Goal: Task Accomplishment & Management: Manage account settings

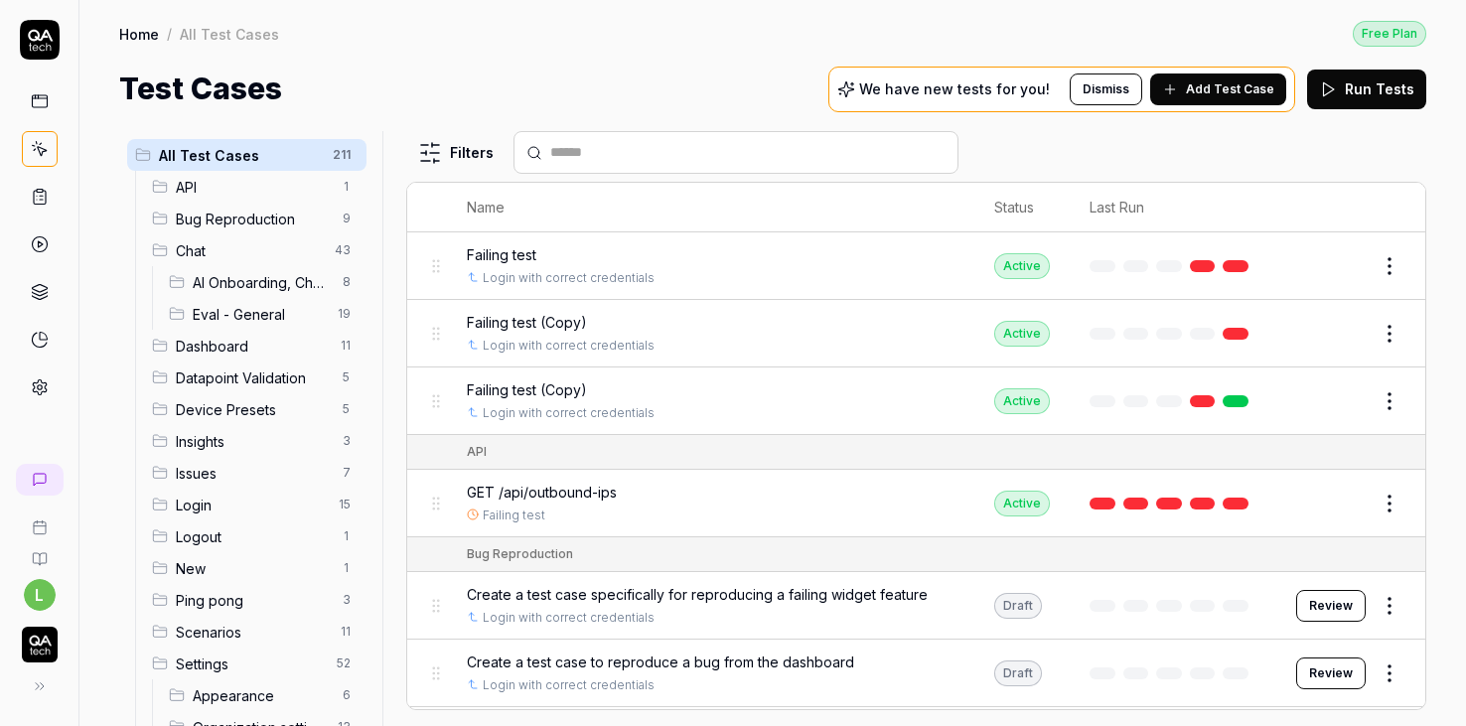
scroll to position [1229, 0]
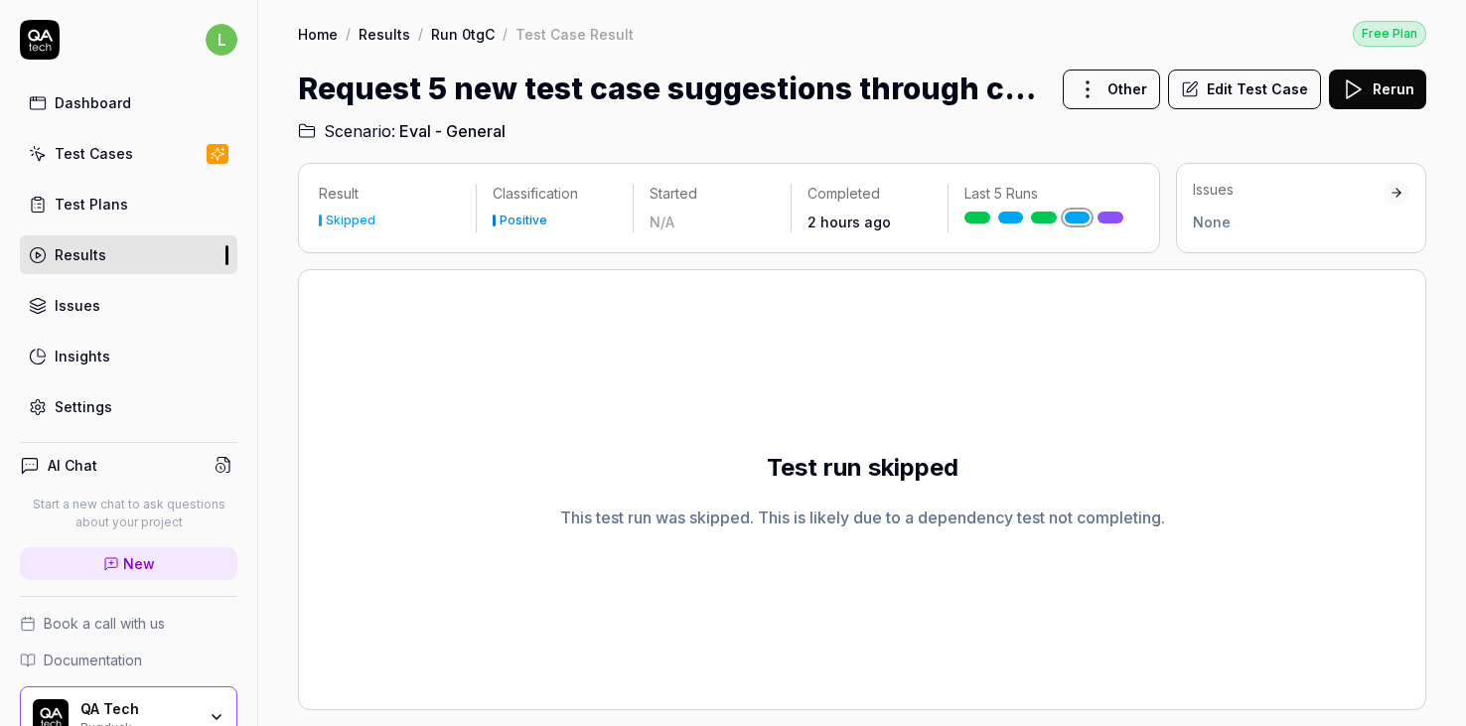
click at [108, 197] on div "Test Plans" at bounding box center [92, 204] width 74 height 21
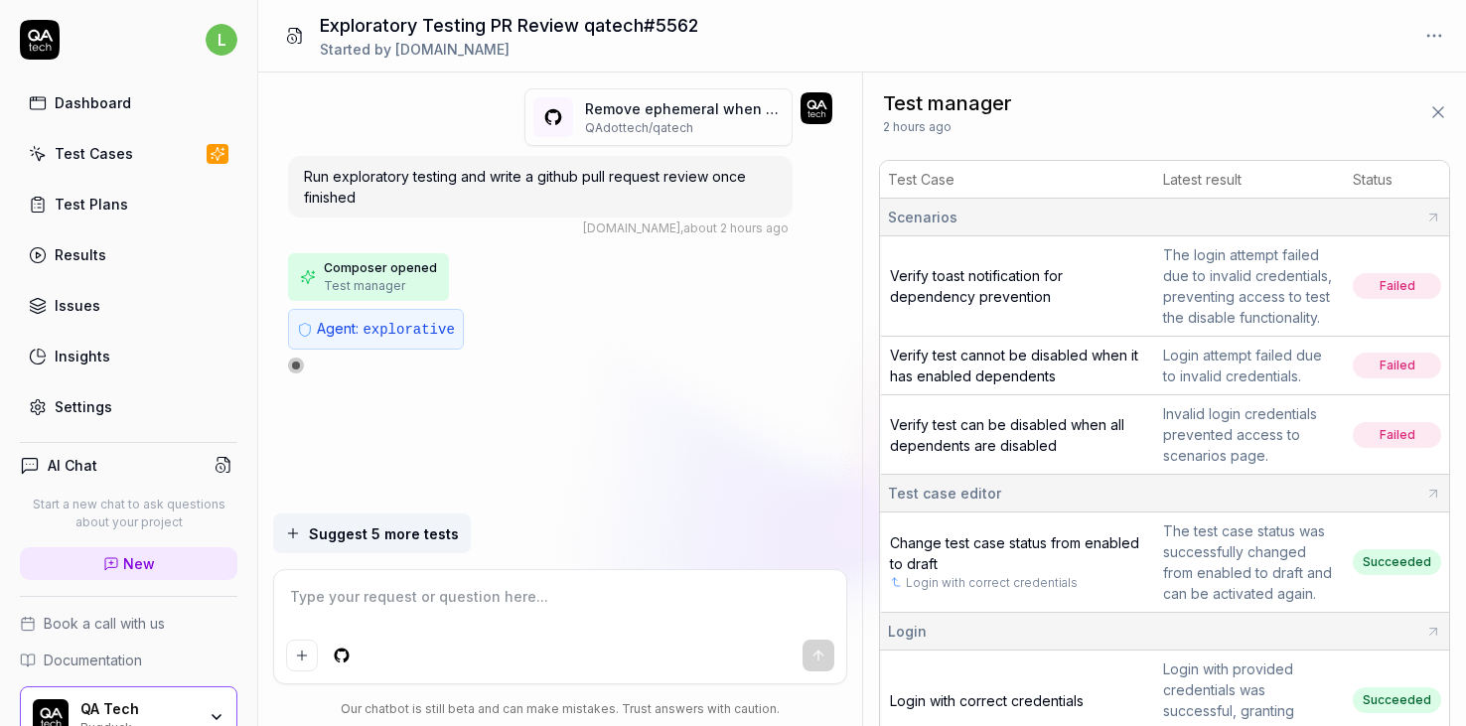
type textarea "*"
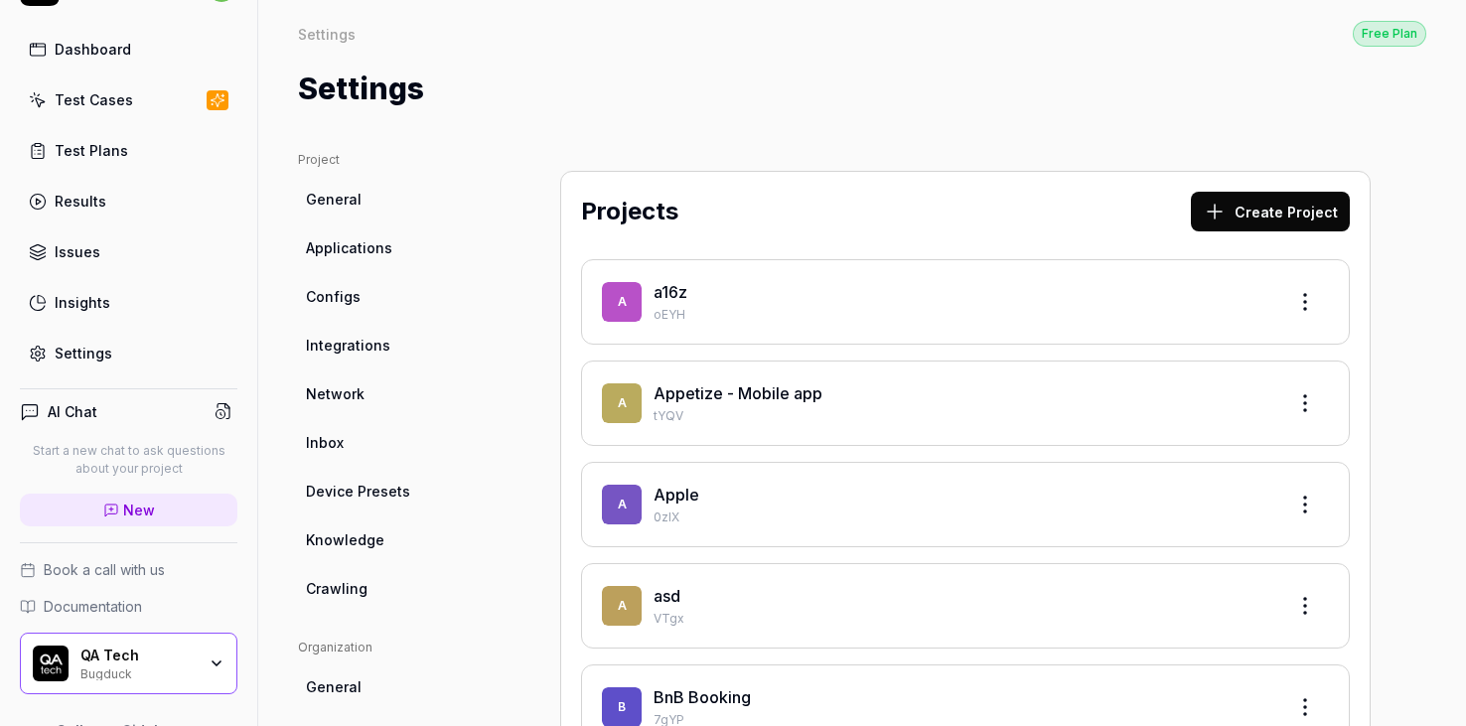
scroll to position [98, 0]
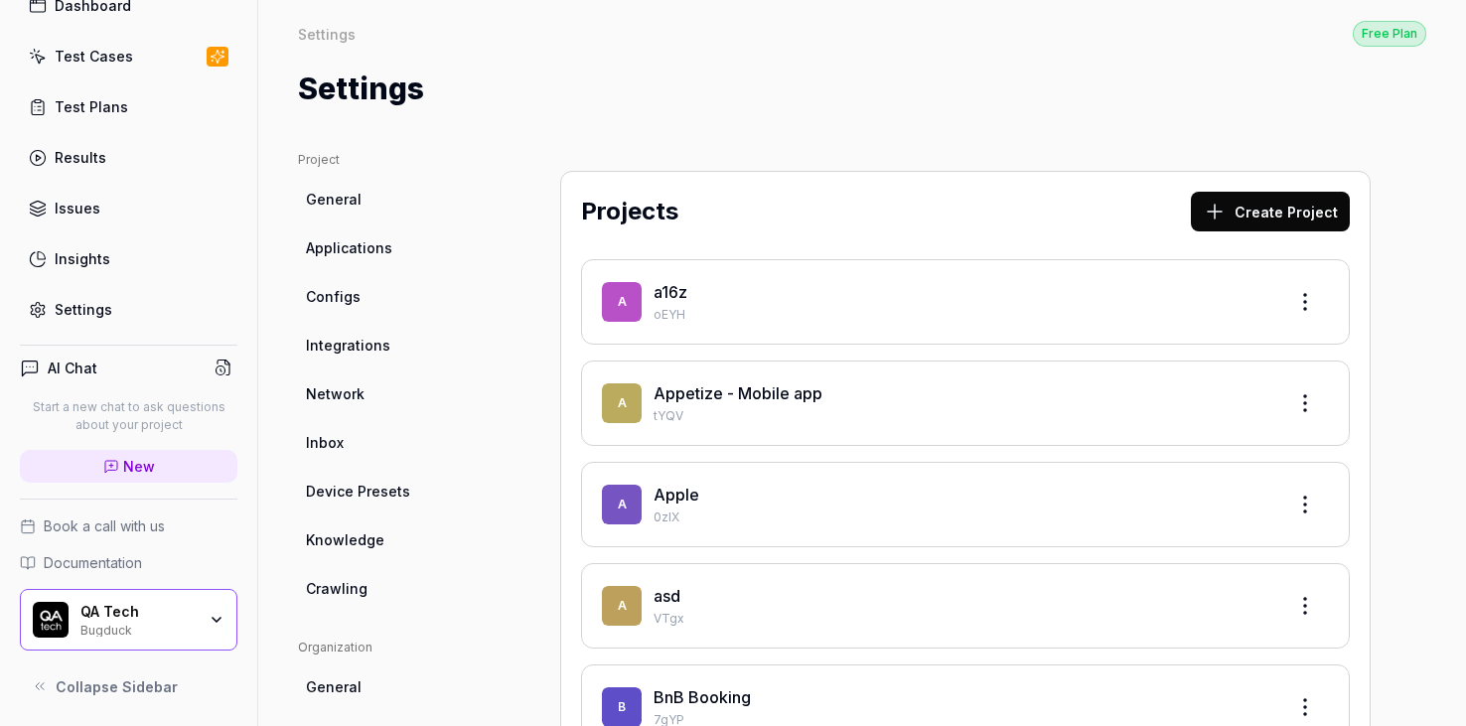
click at [654, 31] on div "Settings Free Plan" at bounding box center [862, 33] width 1128 height 27
click at [103, 307] on div "Settings" at bounding box center [84, 309] width 58 height 21
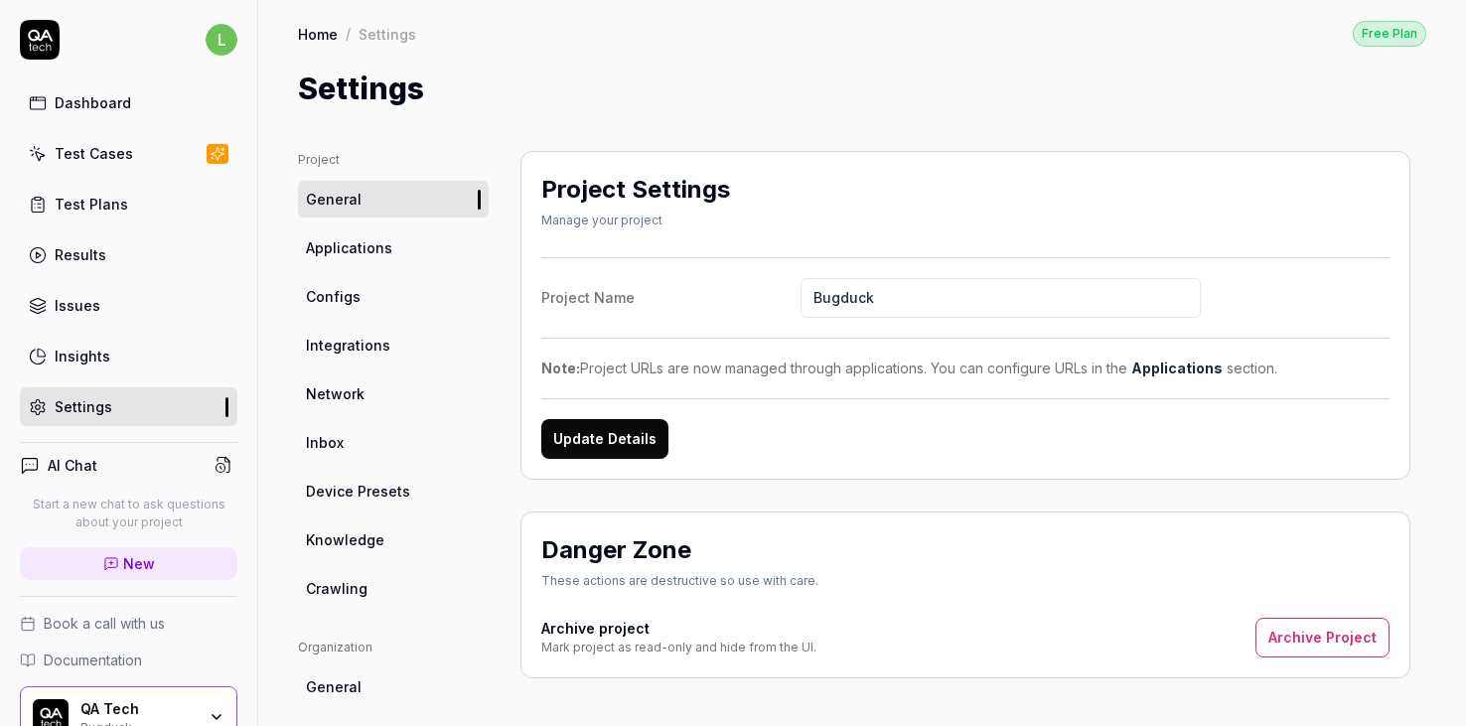
click at [385, 243] on span "Applications" at bounding box center [349, 247] width 86 height 21
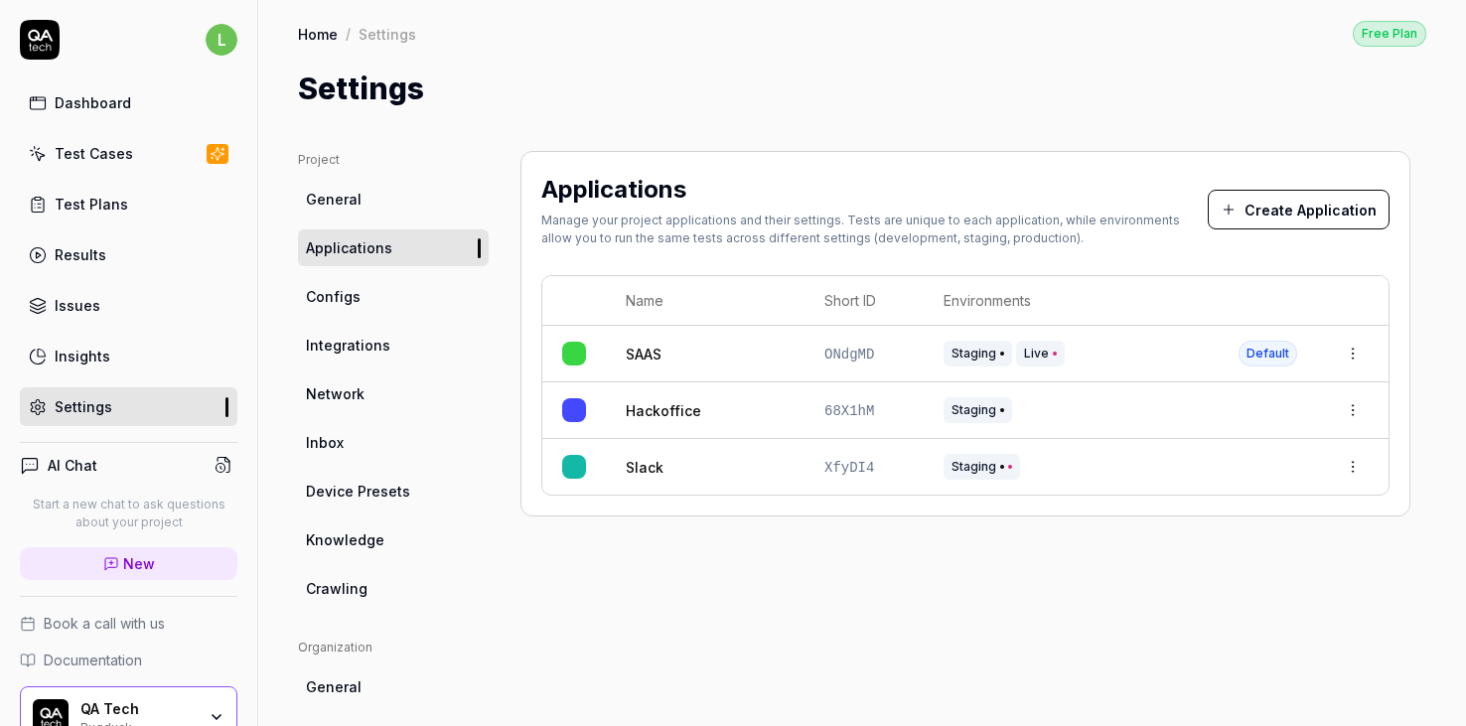
click at [941, 554] on div "Applications Manage your project applications and their settings. Tests are uni…" at bounding box center [966, 647] width 890 height 993
click at [1137, 481] on td "Staging" at bounding box center [1071, 467] width 295 height 56
click at [1179, 475] on div "Staging" at bounding box center [1071, 467] width 255 height 26
click at [681, 466] on div "Slack" at bounding box center [705, 467] width 159 height 21
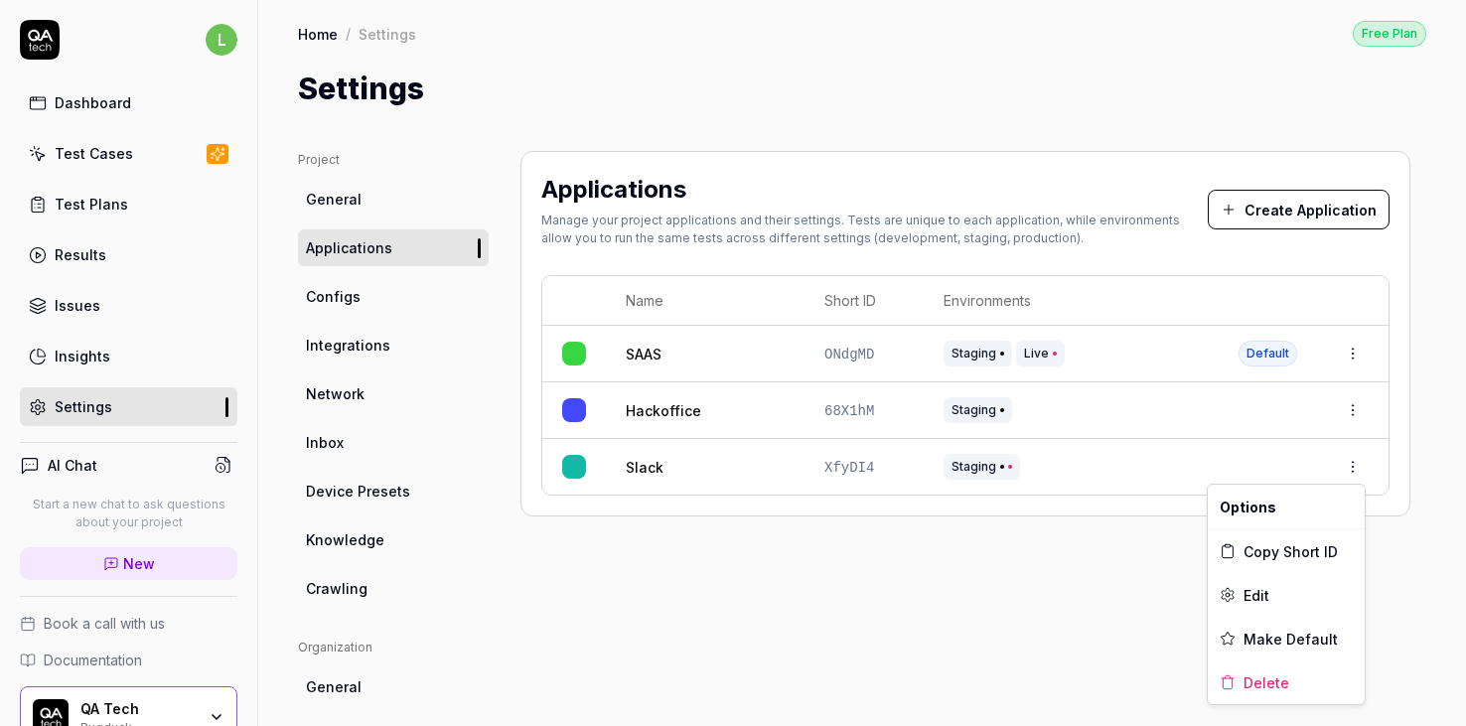
click at [1362, 464] on html "l Dashboard Test Cases Test Plans Results Issues Insights Settings AI Chat Star…" at bounding box center [733, 363] width 1466 height 726
click at [1254, 600] on span "Edit" at bounding box center [1257, 595] width 26 height 21
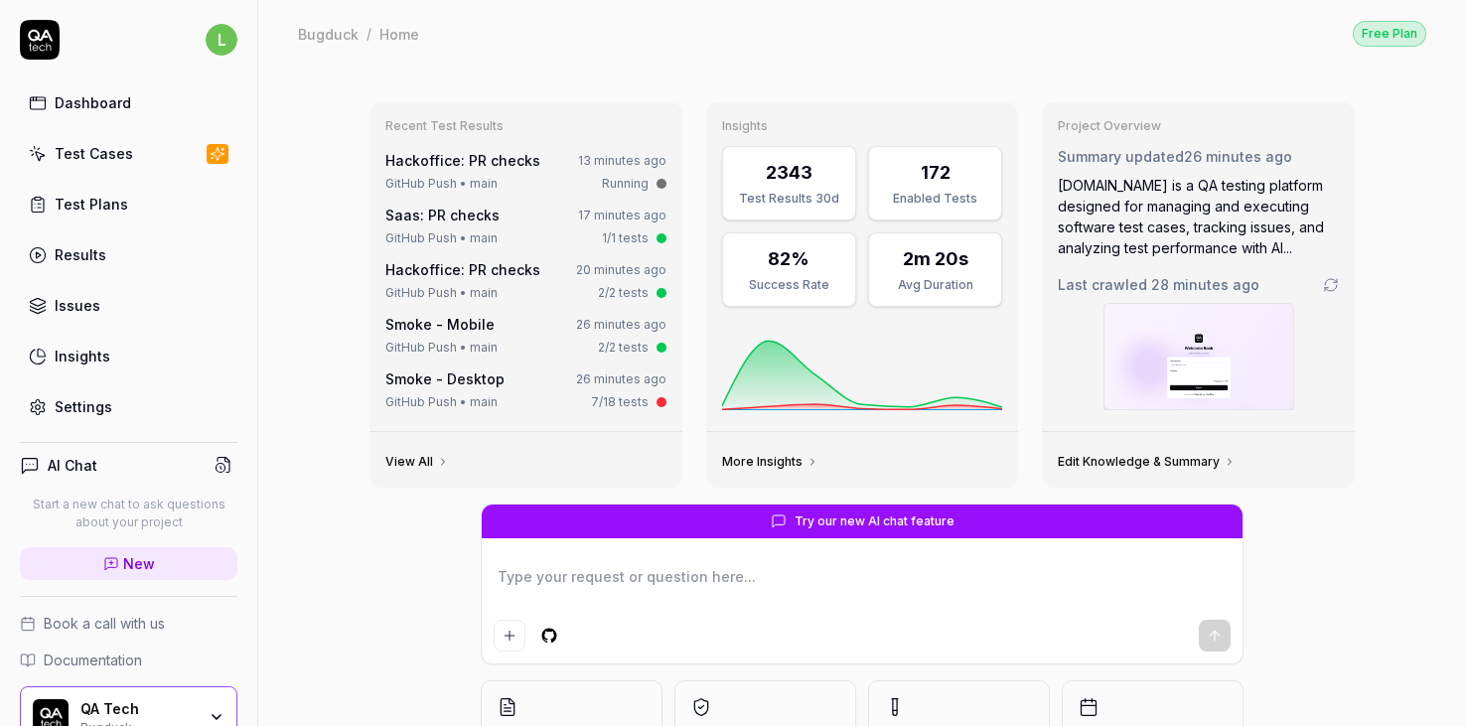
type textarea "*"
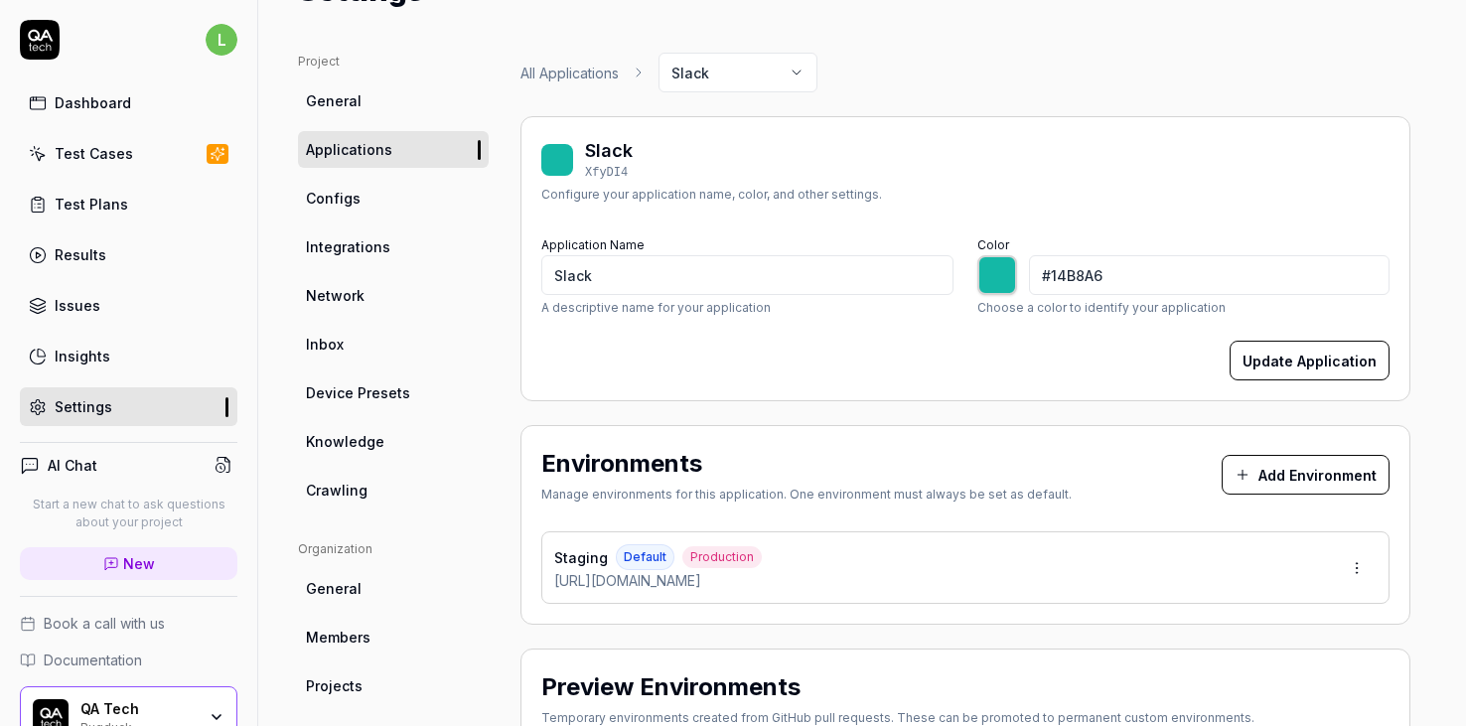
scroll to position [55, 0]
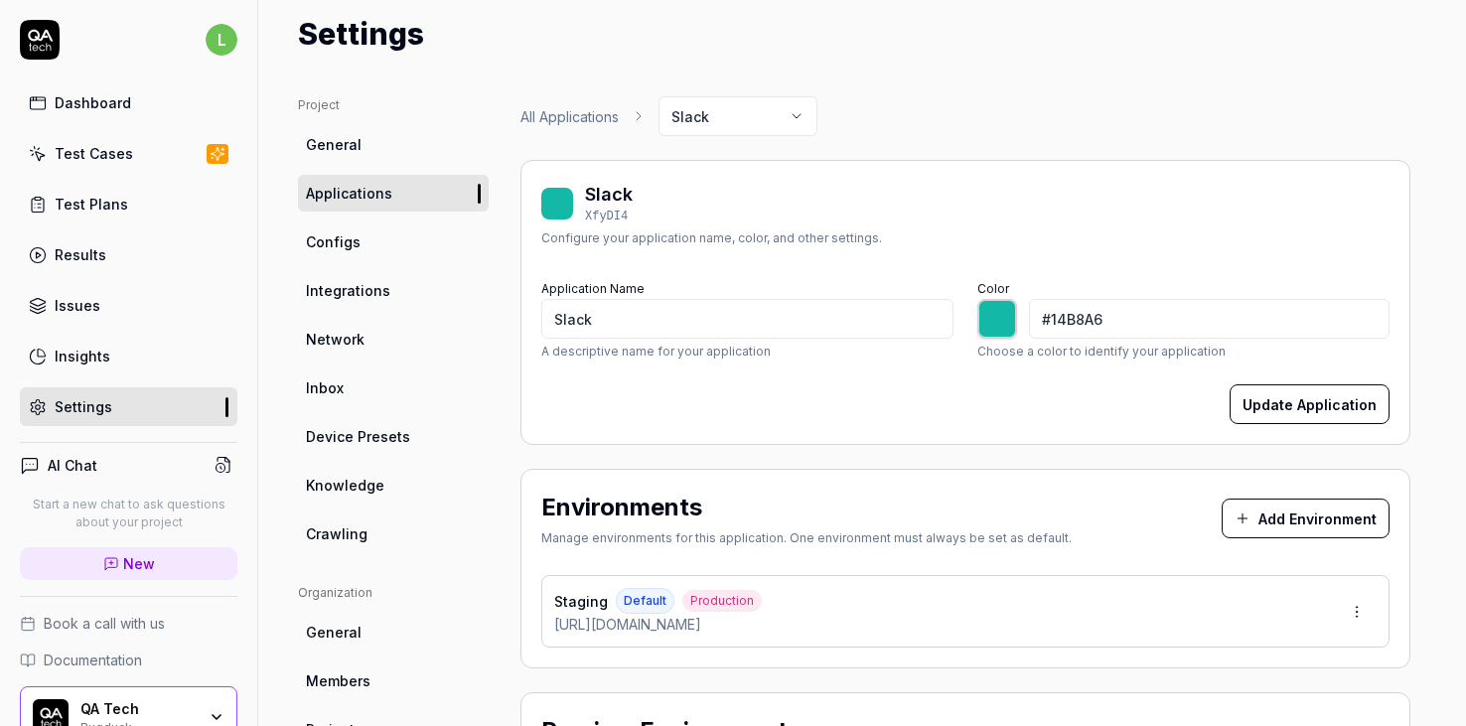
type input "*******"
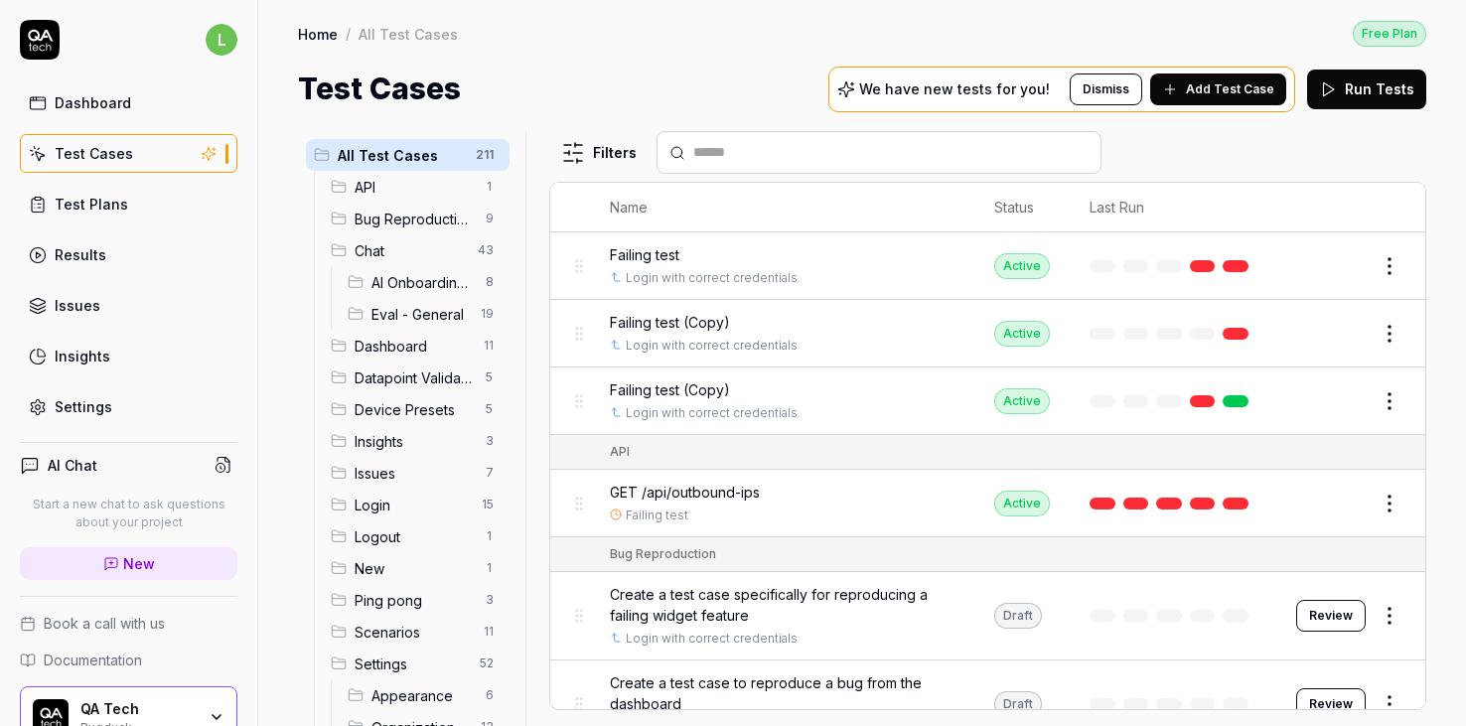
click at [598, 161] on html "l Dashboard Test Cases Test Plans Results Issues Insights Settings AI Chat Star…" at bounding box center [733, 363] width 1466 height 726
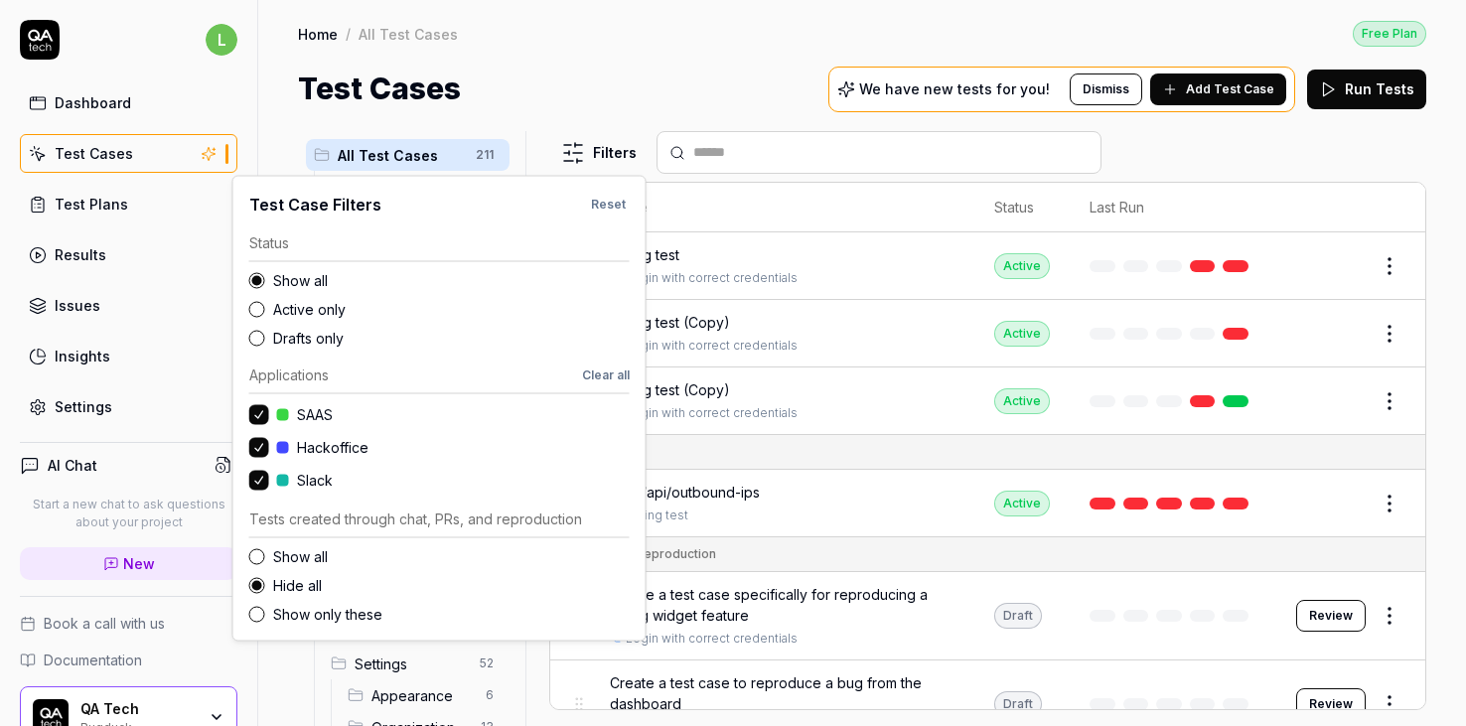
click at [266, 444] on button "button" at bounding box center [259, 447] width 20 height 20
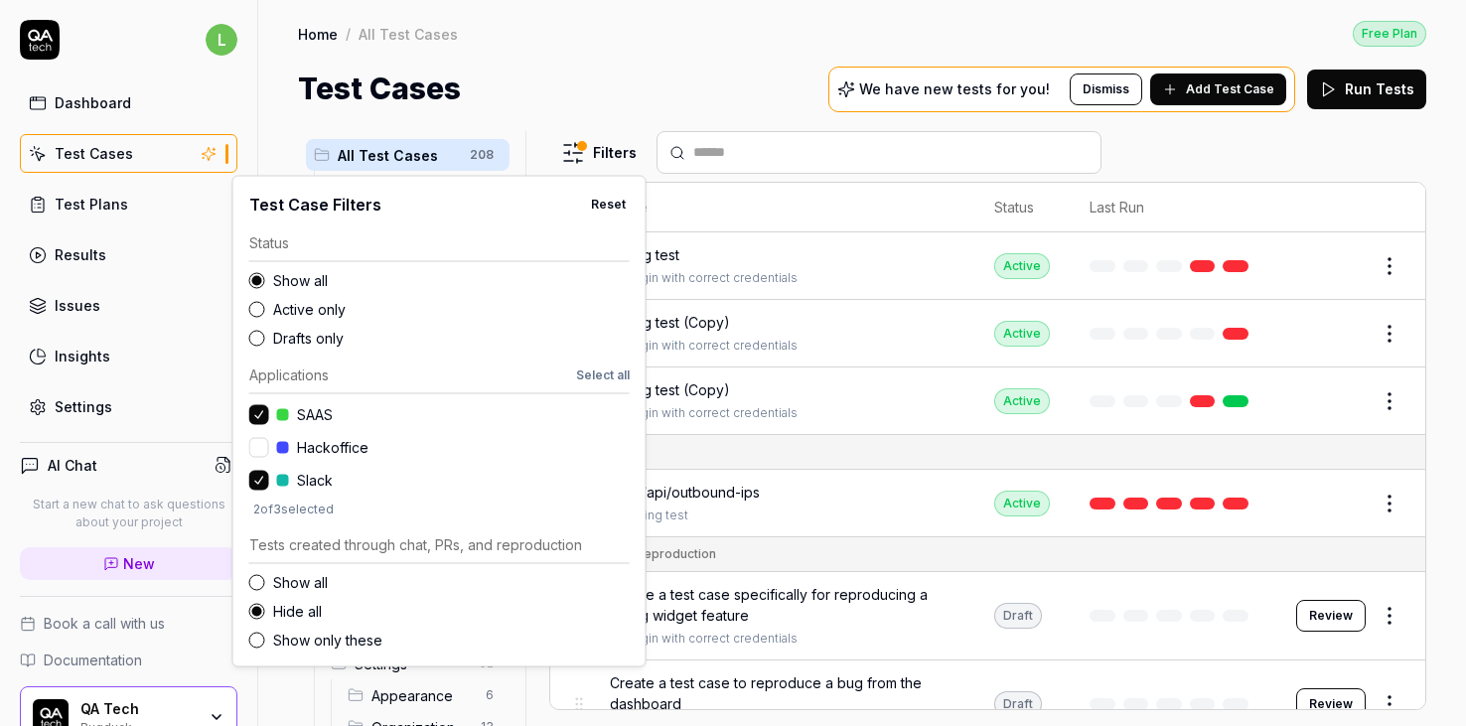
click at [260, 417] on button "button" at bounding box center [259, 414] width 20 height 20
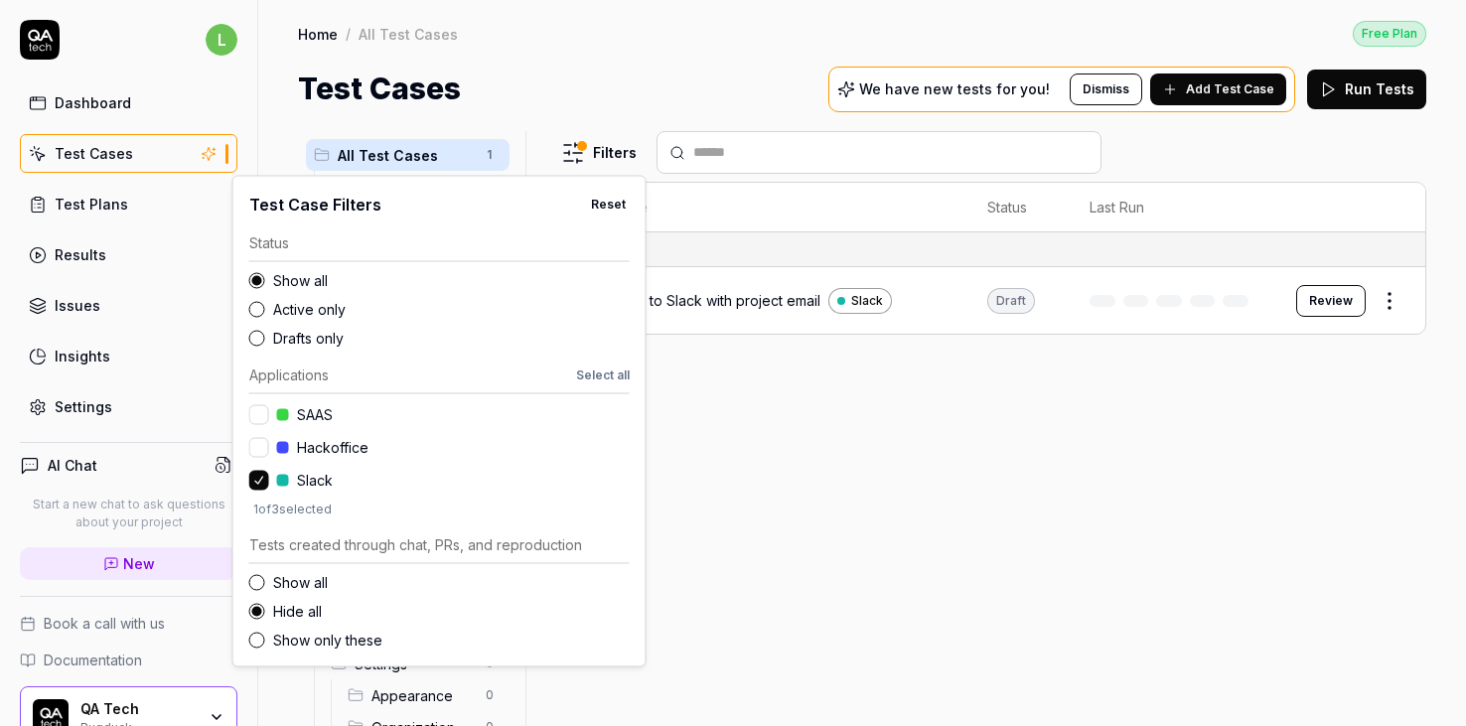
click at [813, 382] on html "l Dashboard Test Cases Test Plans Results Issues Insights Settings AI Chat Star…" at bounding box center [733, 363] width 1466 height 726
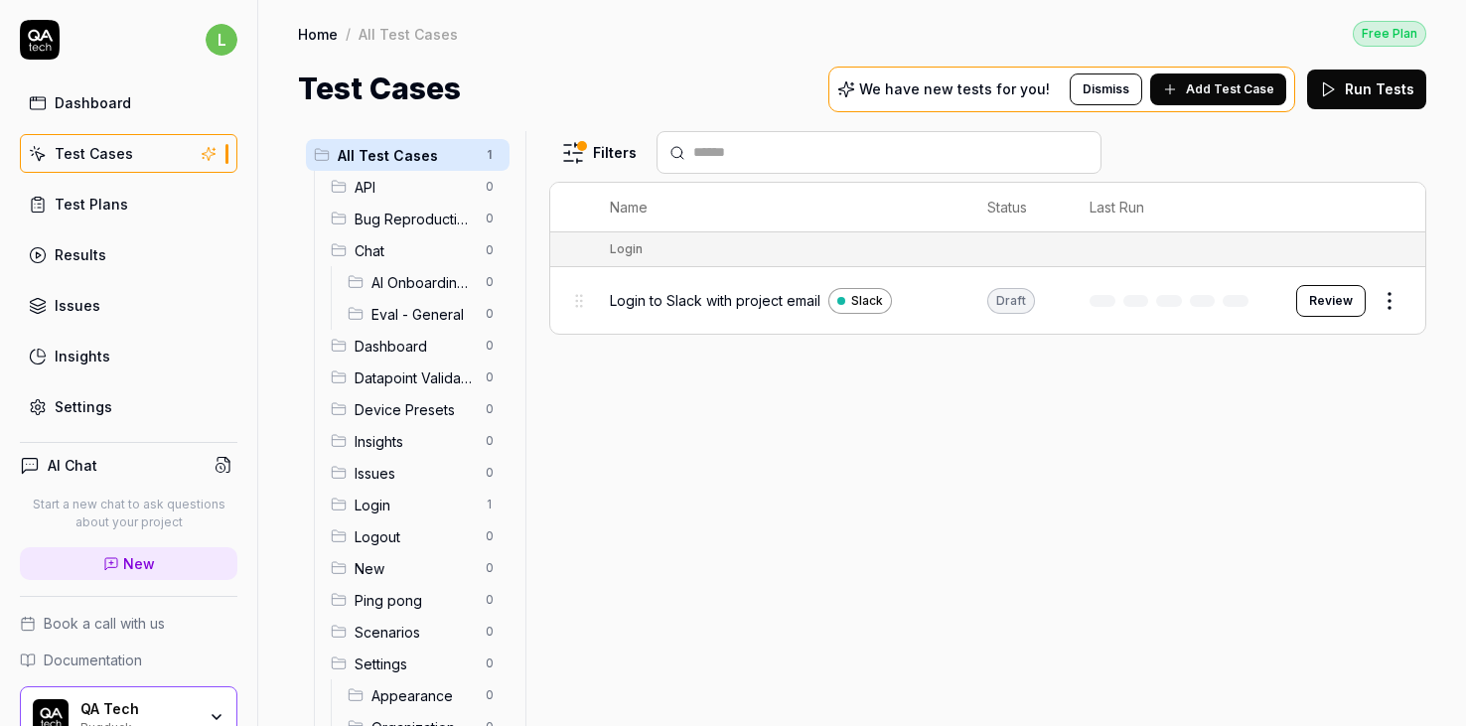
click at [732, 297] on span "Login to Slack with project email" at bounding box center [715, 300] width 211 height 21
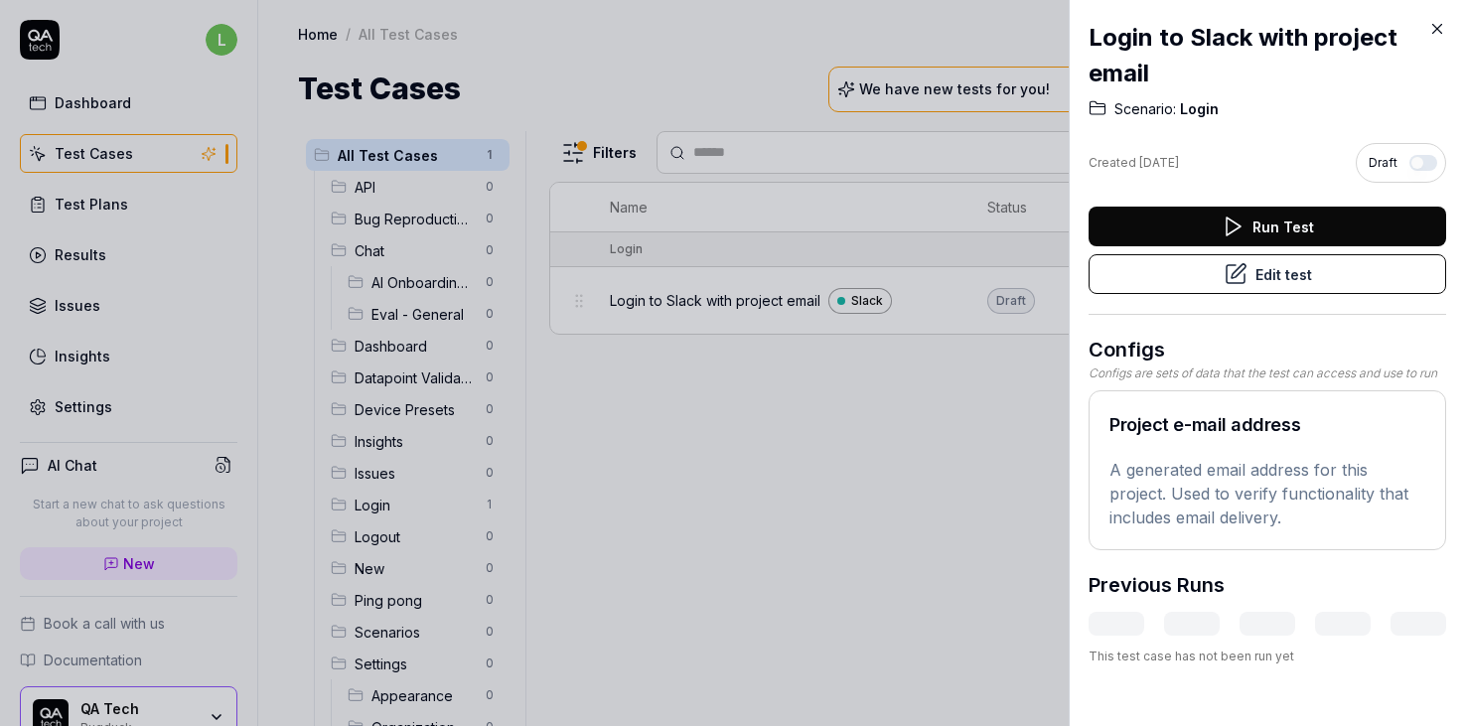
click at [1290, 281] on button "Edit test" at bounding box center [1268, 274] width 358 height 40
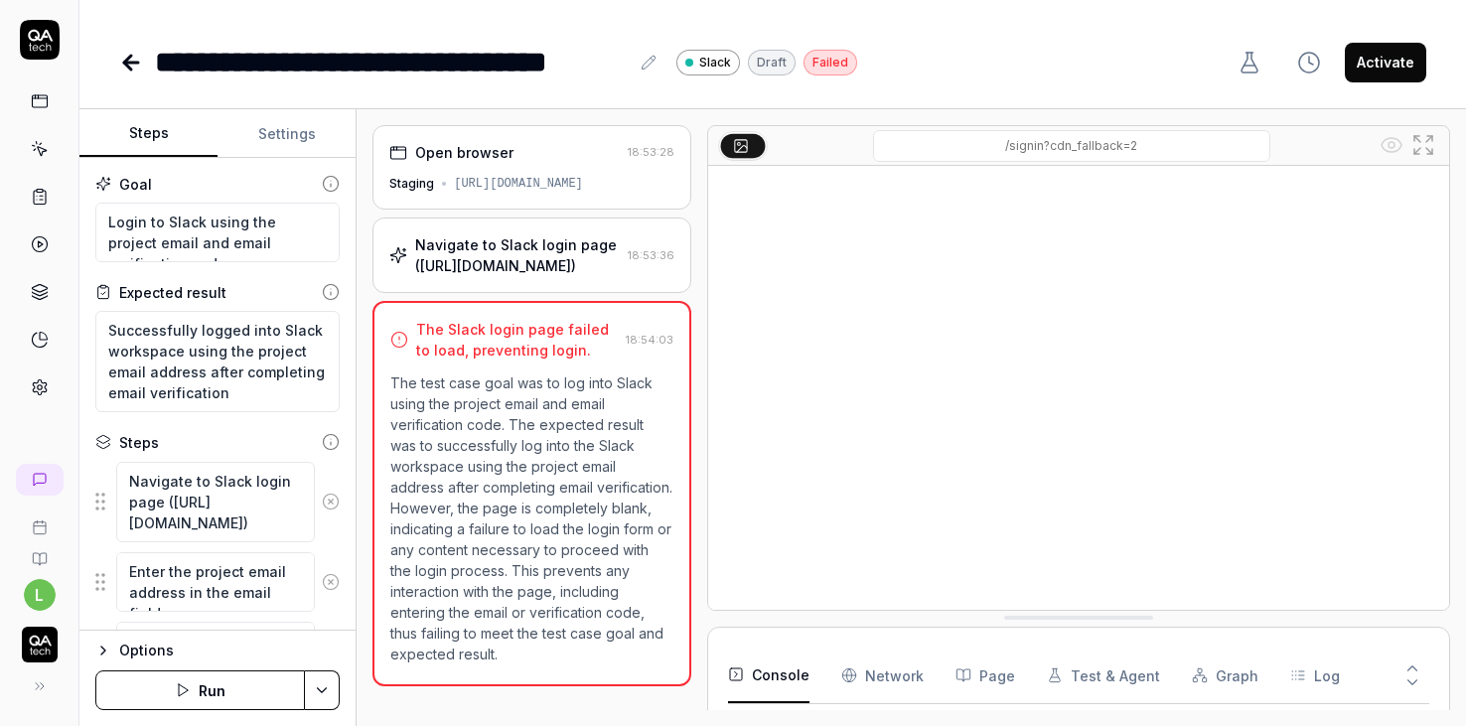
scroll to position [4163, 0]
click at [529, 287] on div "Navigate to Slack login page (https://slack.com/signin) 18:53:36" at bounding box center [532, 255] width 319 height 75
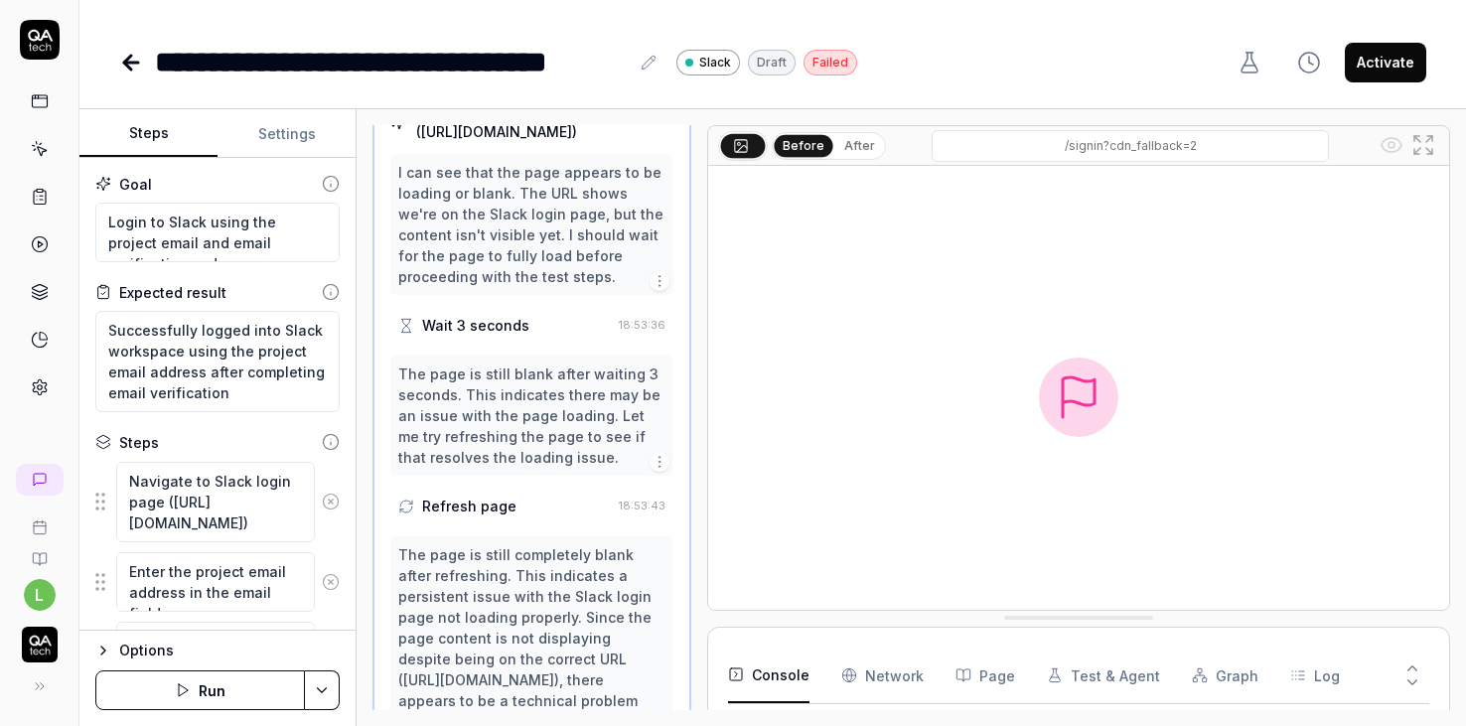
scroll to position [0, 0]
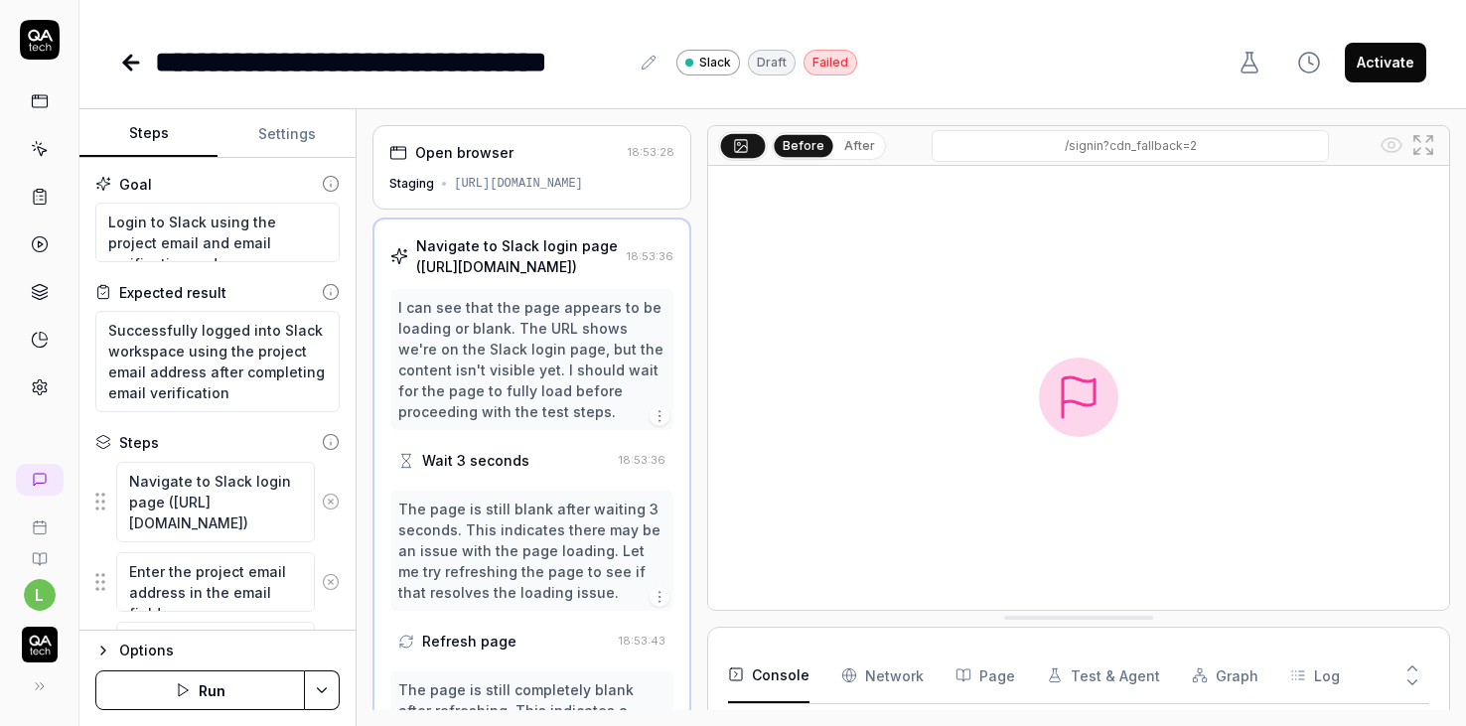
click at [497, 155] on div "Open browser" at bounding box center [464, 152] width 98 height 21
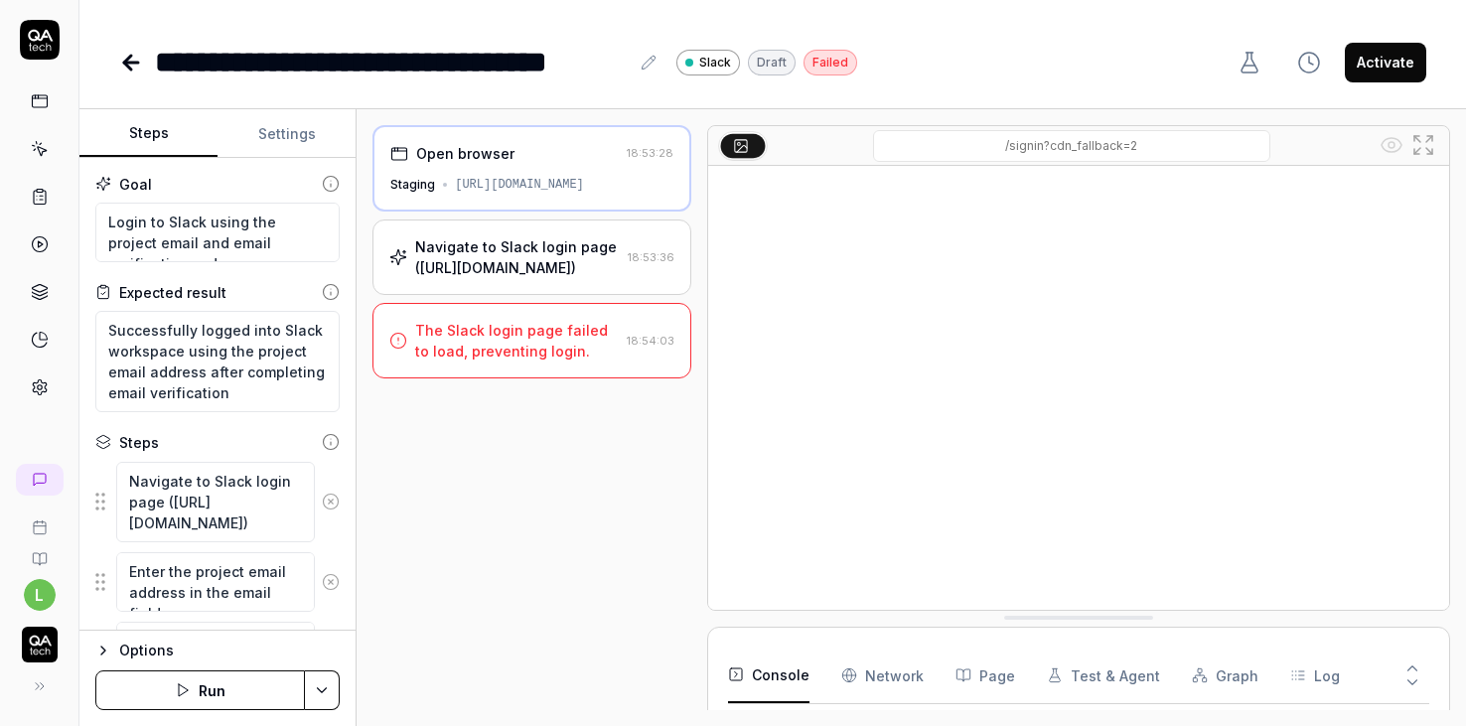
type textarea "*"
click at [294, 113] on button "Settings" at bounding box center [287, 134] width 138 height 48
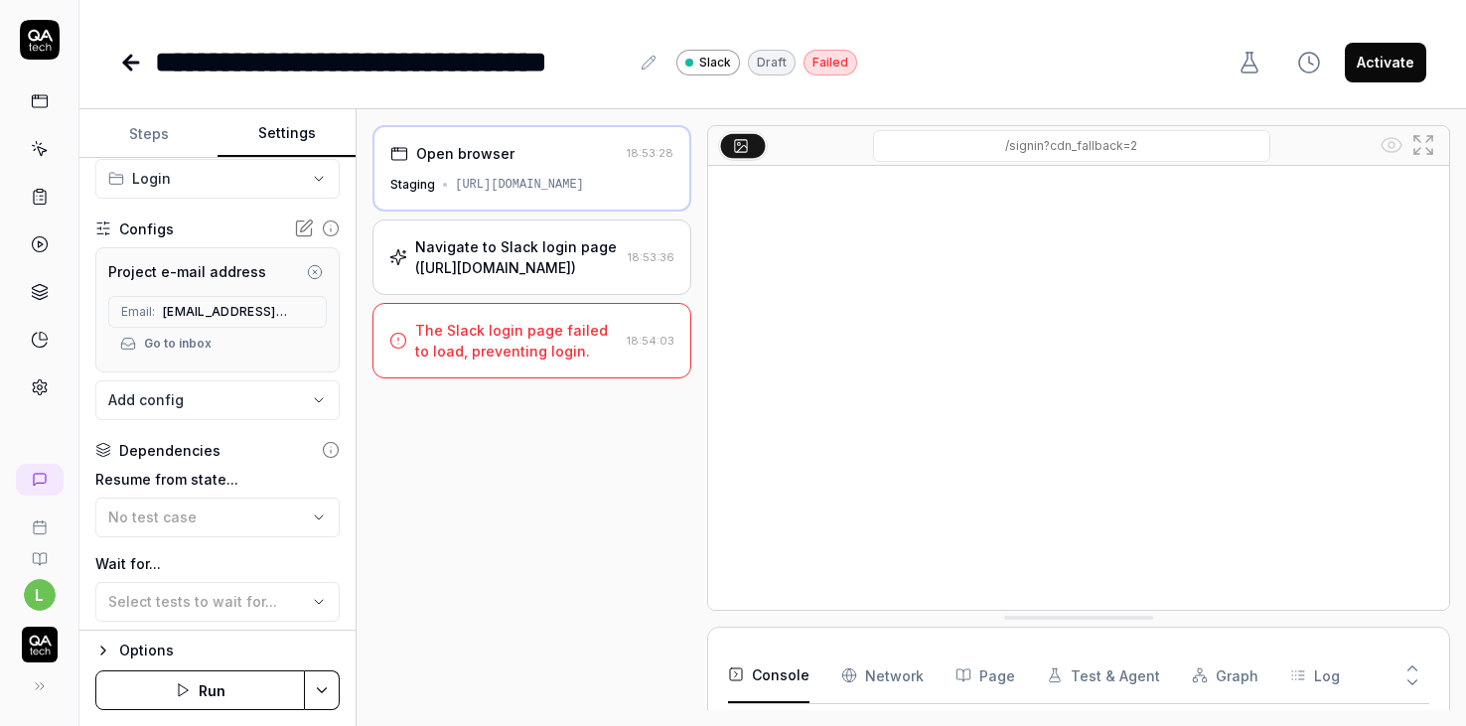
scroll to position [157, 0]
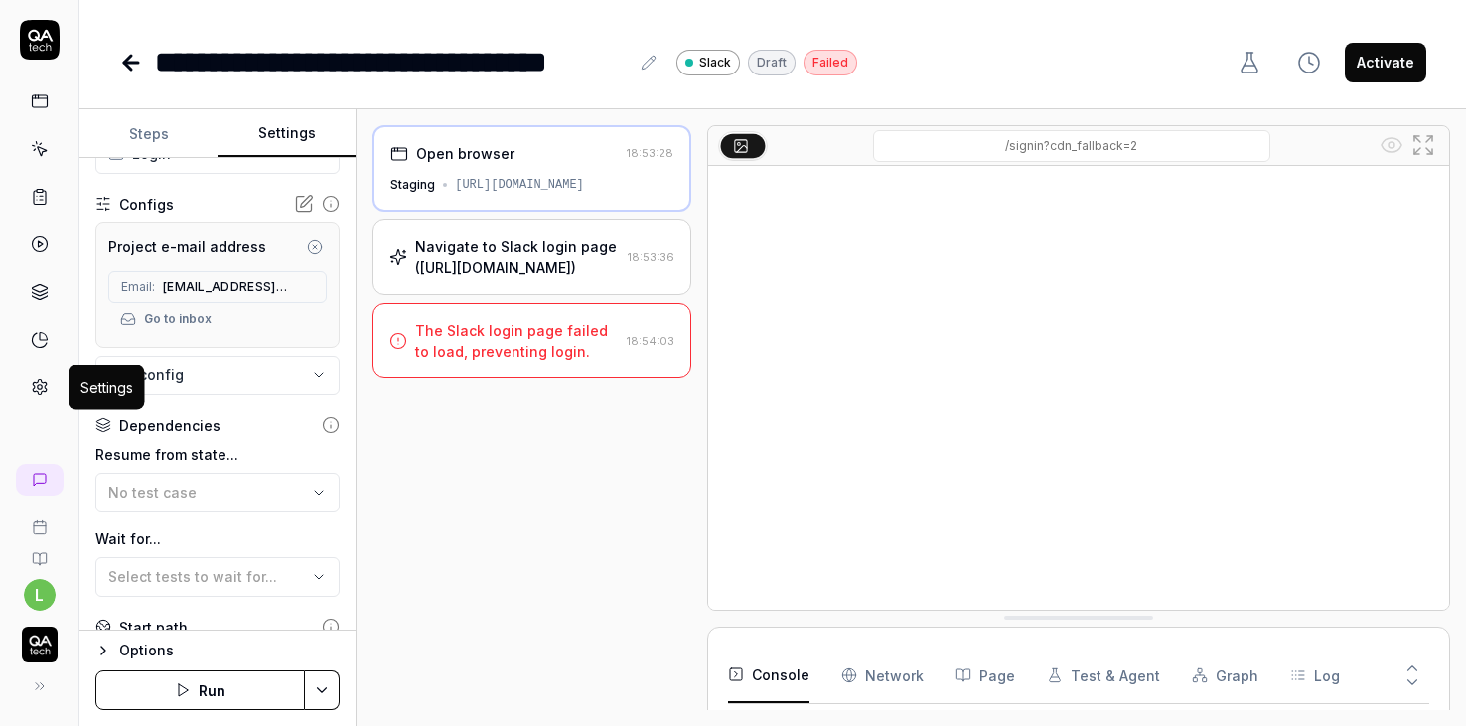
click at [31, 389] on icon at bounding box center [40, 387] width 18 height 18
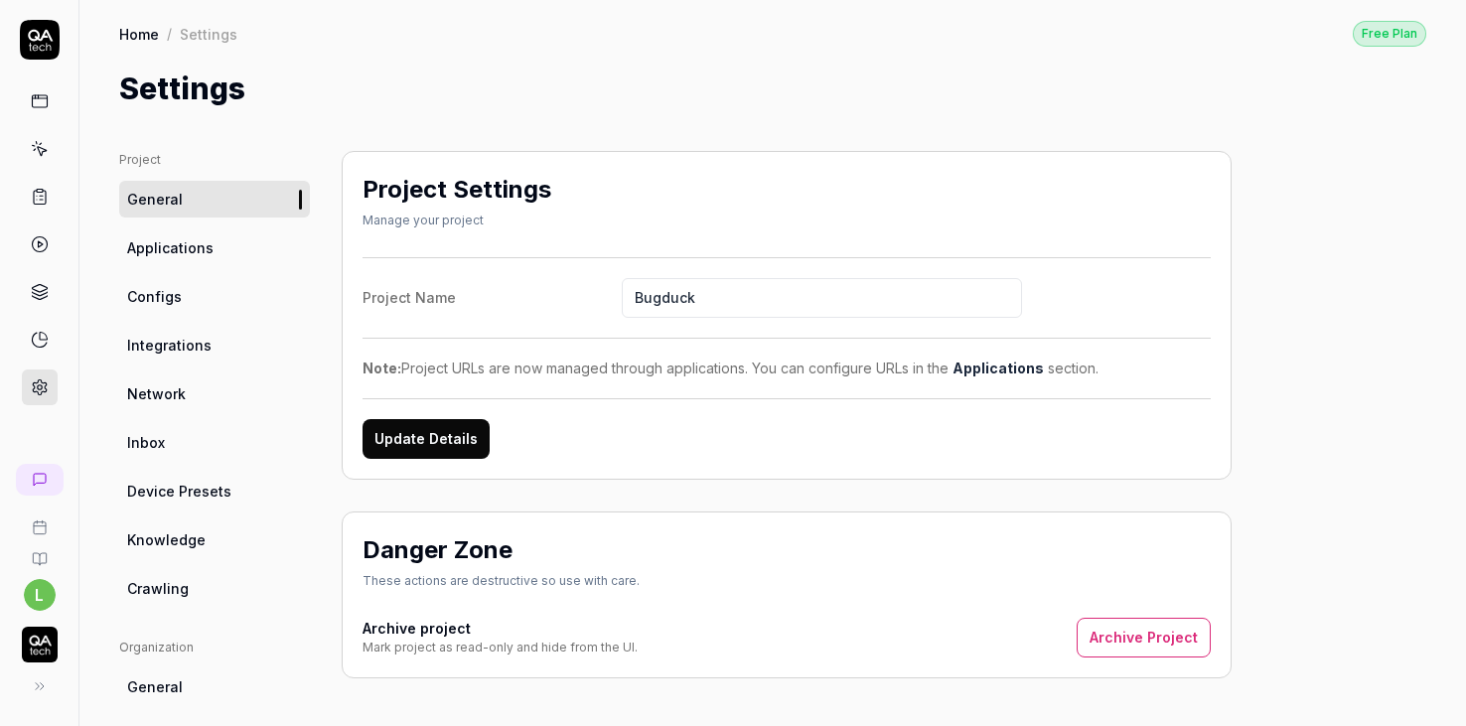
click at [172, 231] on link "Applications" at bounding box center [214, 247] width 191 height 37
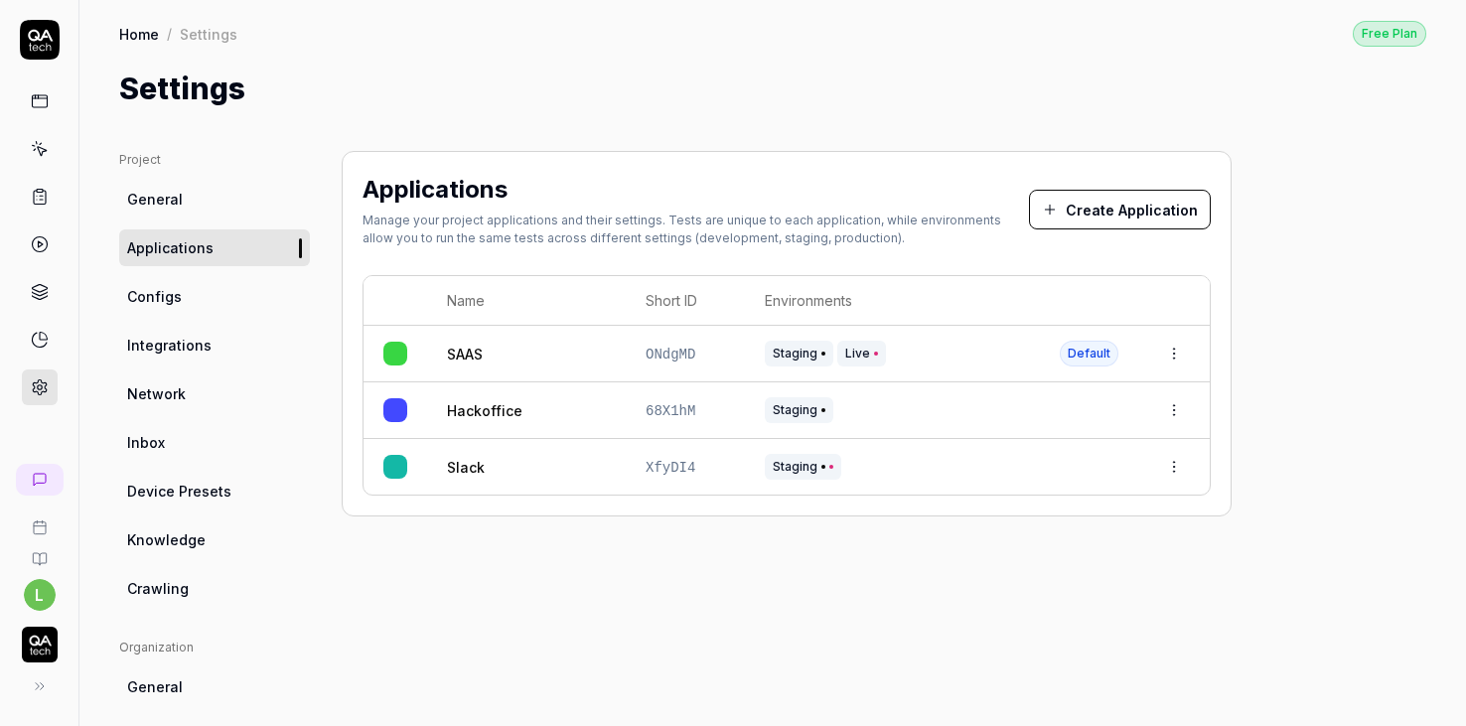
click at [1107, 204] on button "Create Application" at bounding box center [1120, 210] width 182 height 40
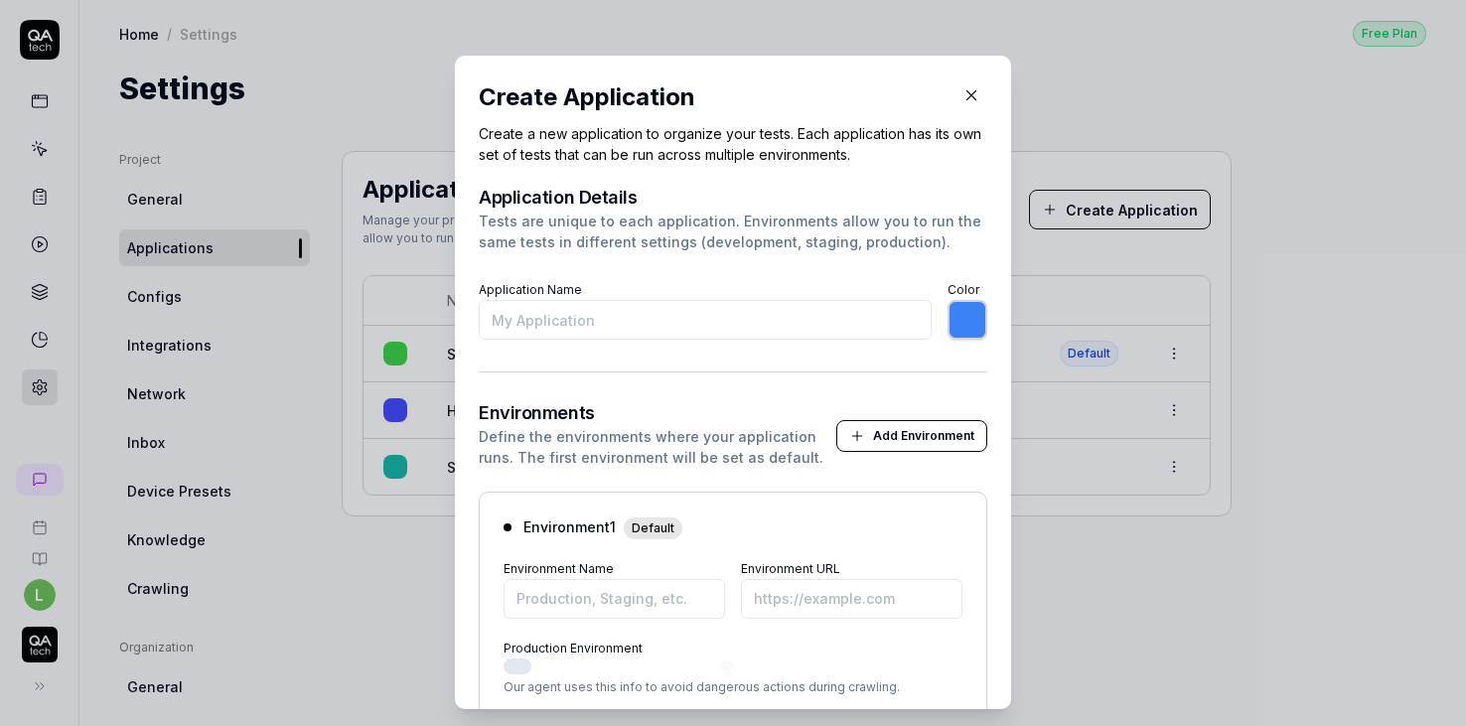
type input "T"
type input "*******"
type input "Test Appl"
type input "*******"
click at [969, 94] on icon "button" at bounding box center [972, 95] width 18 height 18
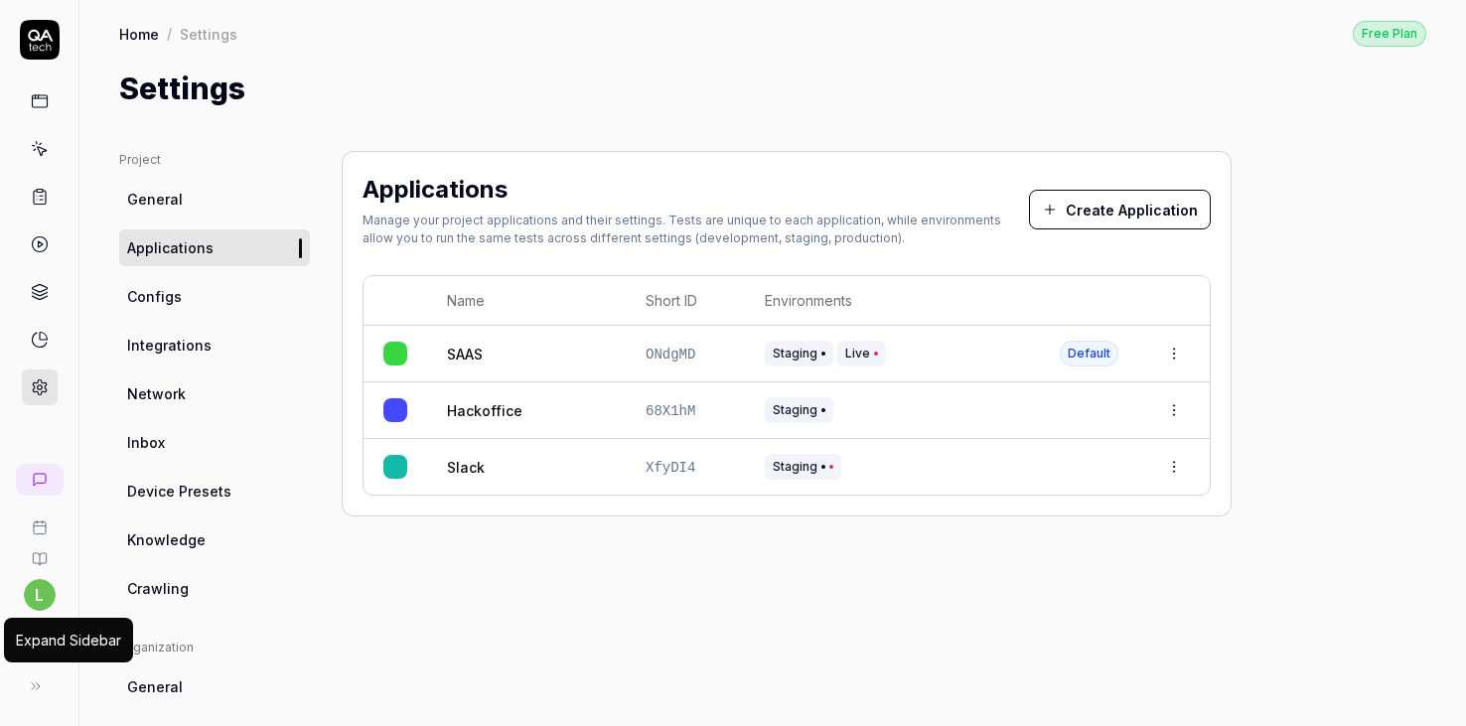
click at [39, 672] on button at bounding box center [36, 687] width 40 height 40
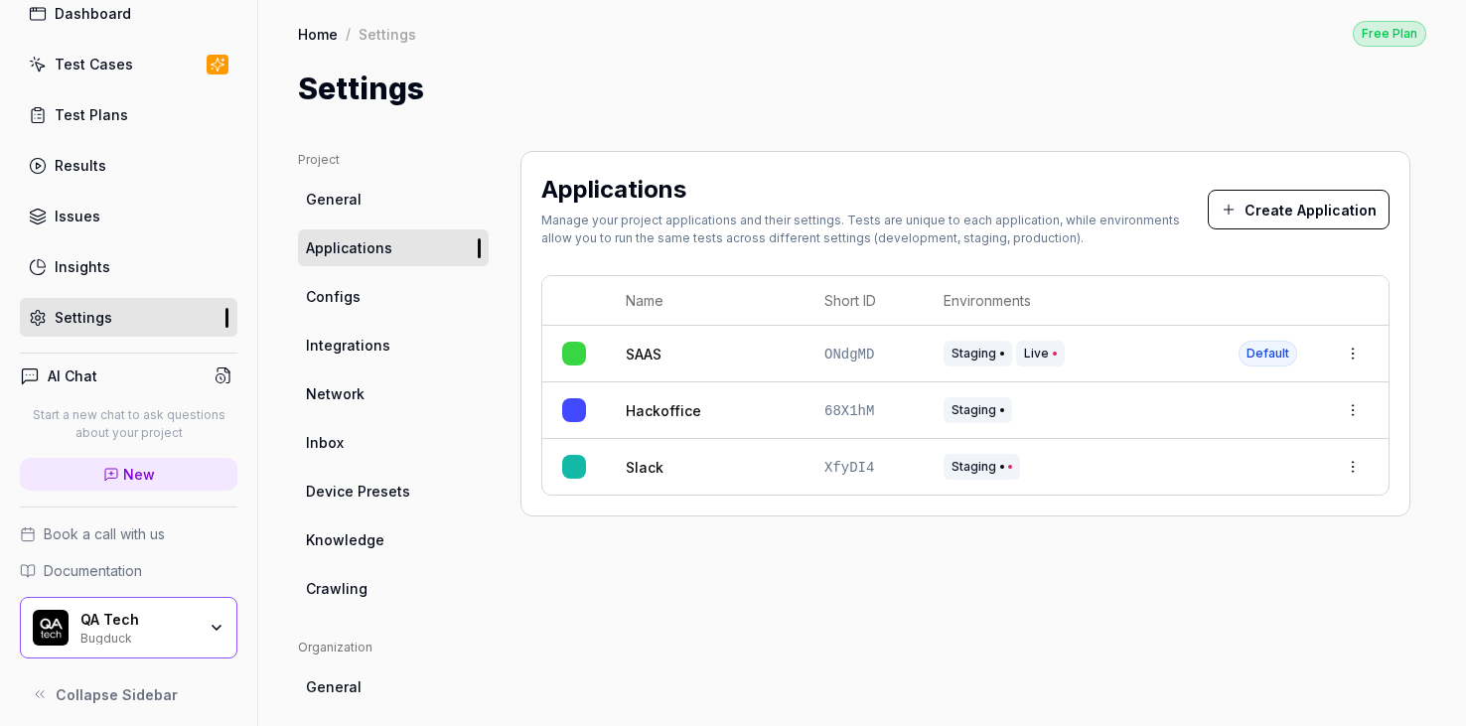
scroll to position [98, 0]
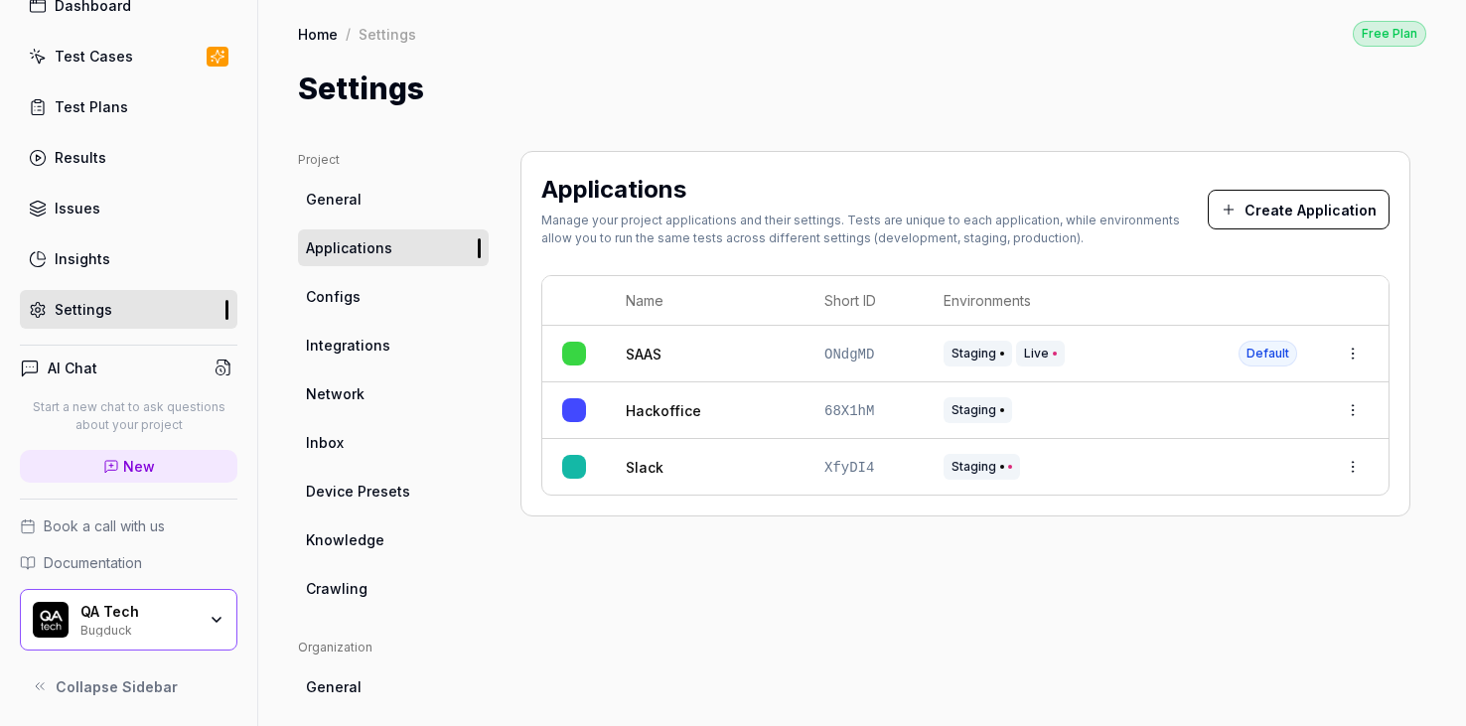
click at [212, 622] on icon "button" at bounding box center [217, 620] width 16 height 16
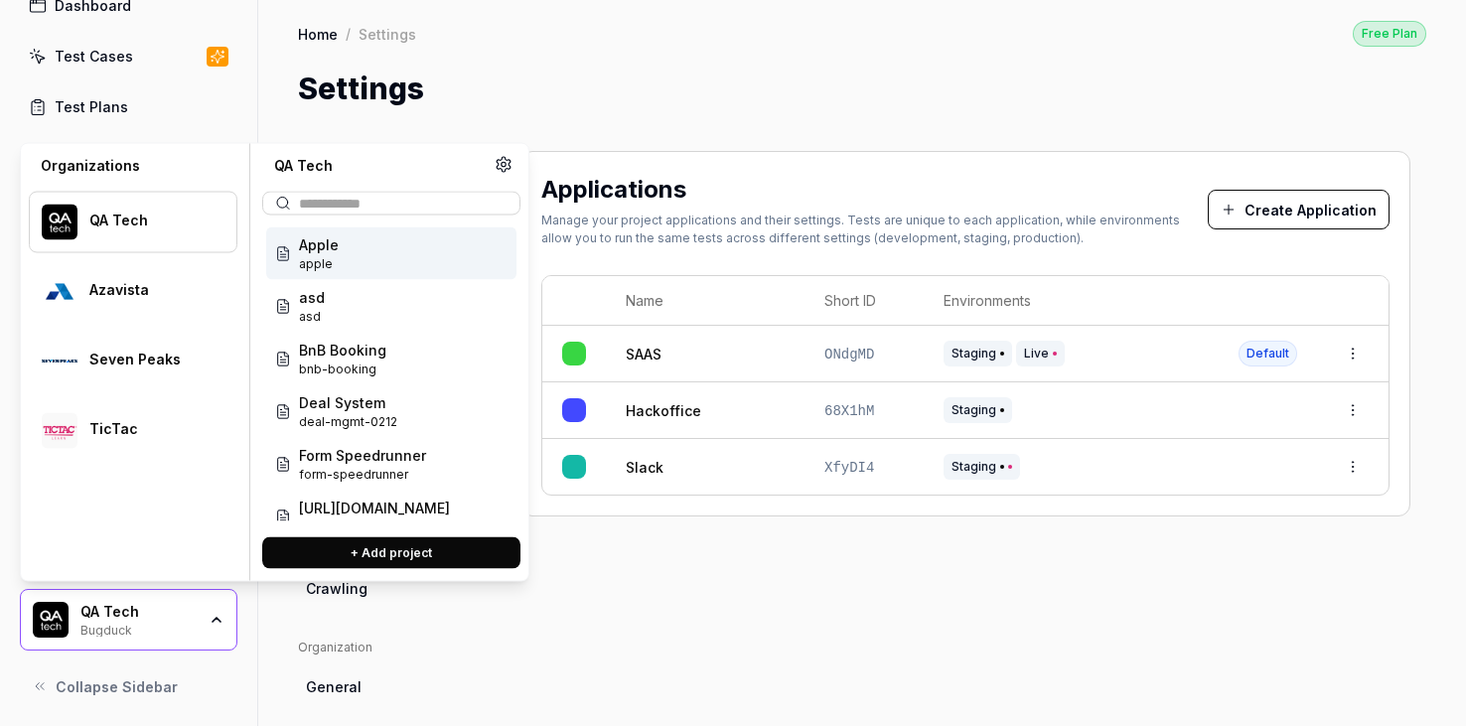
scroll to position [172, 0]
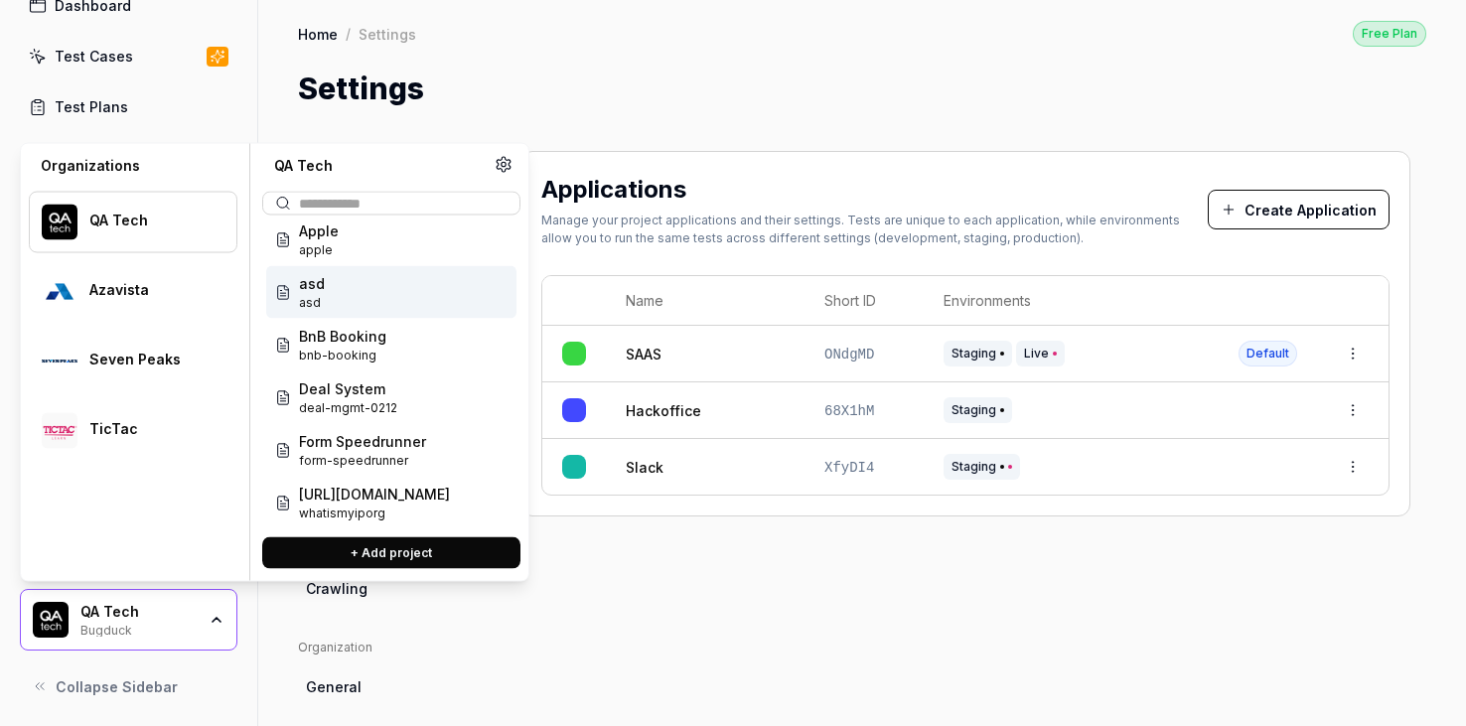
click at [338, 294] on div "asd asd" at bounding box center [391, 292] width 250 height 53
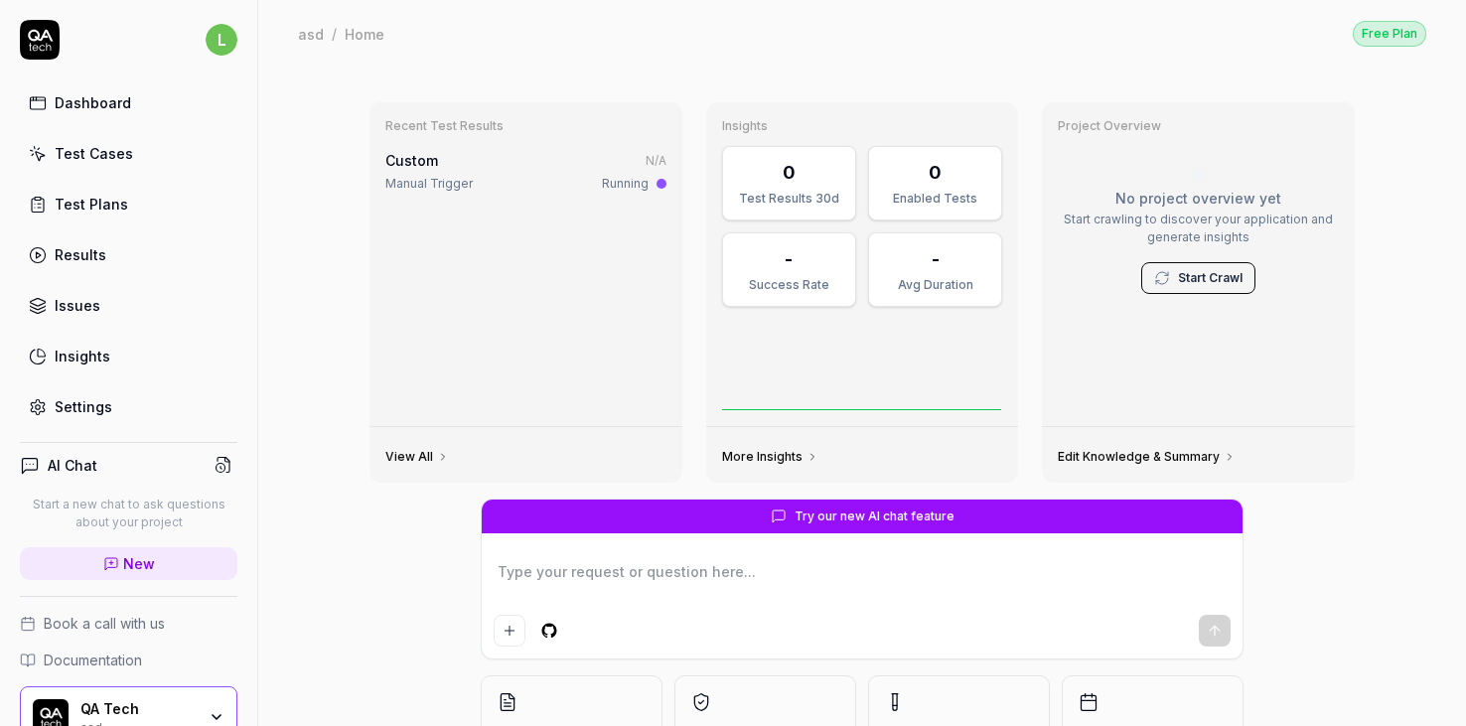
type textarea "*"
click at [113, 409] on link "Settings" at bounding box center [129, 406] width 218 height 39
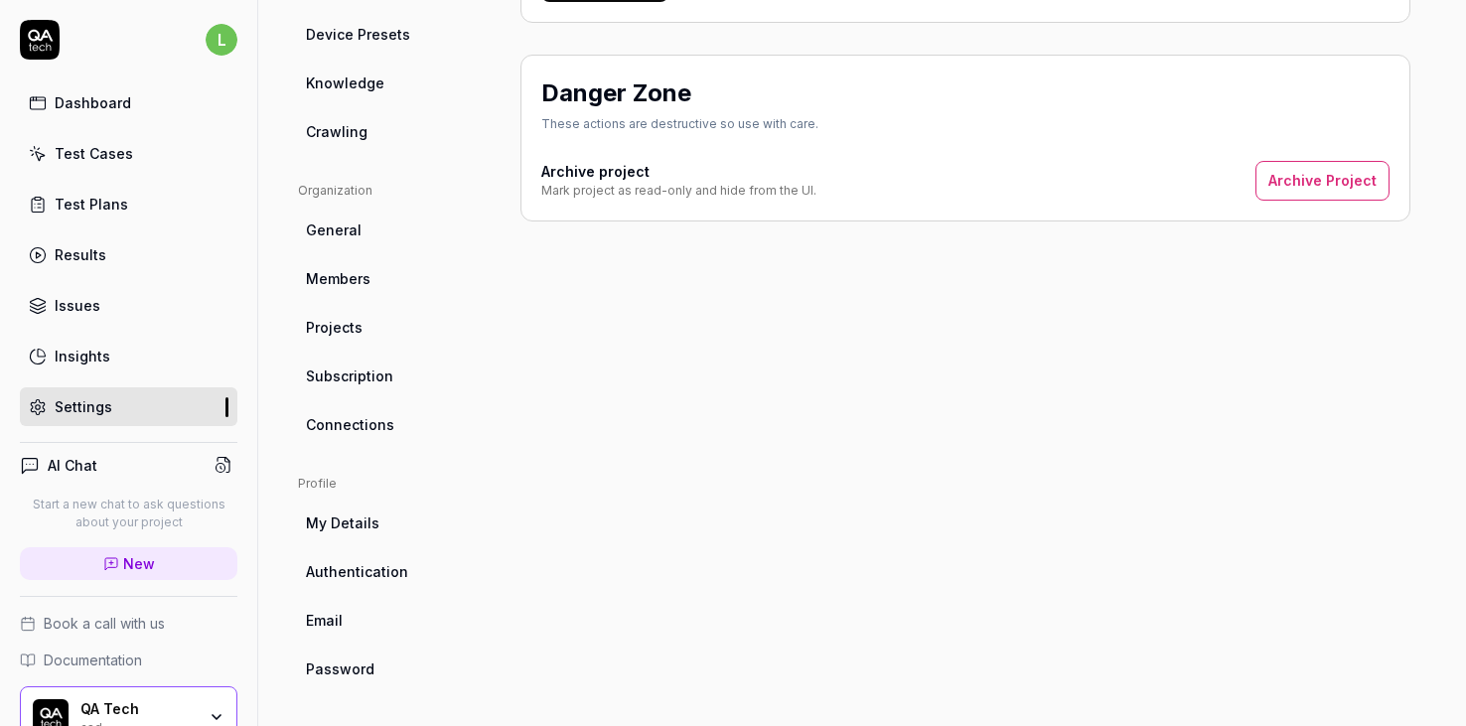
scroll to position [417, 0]
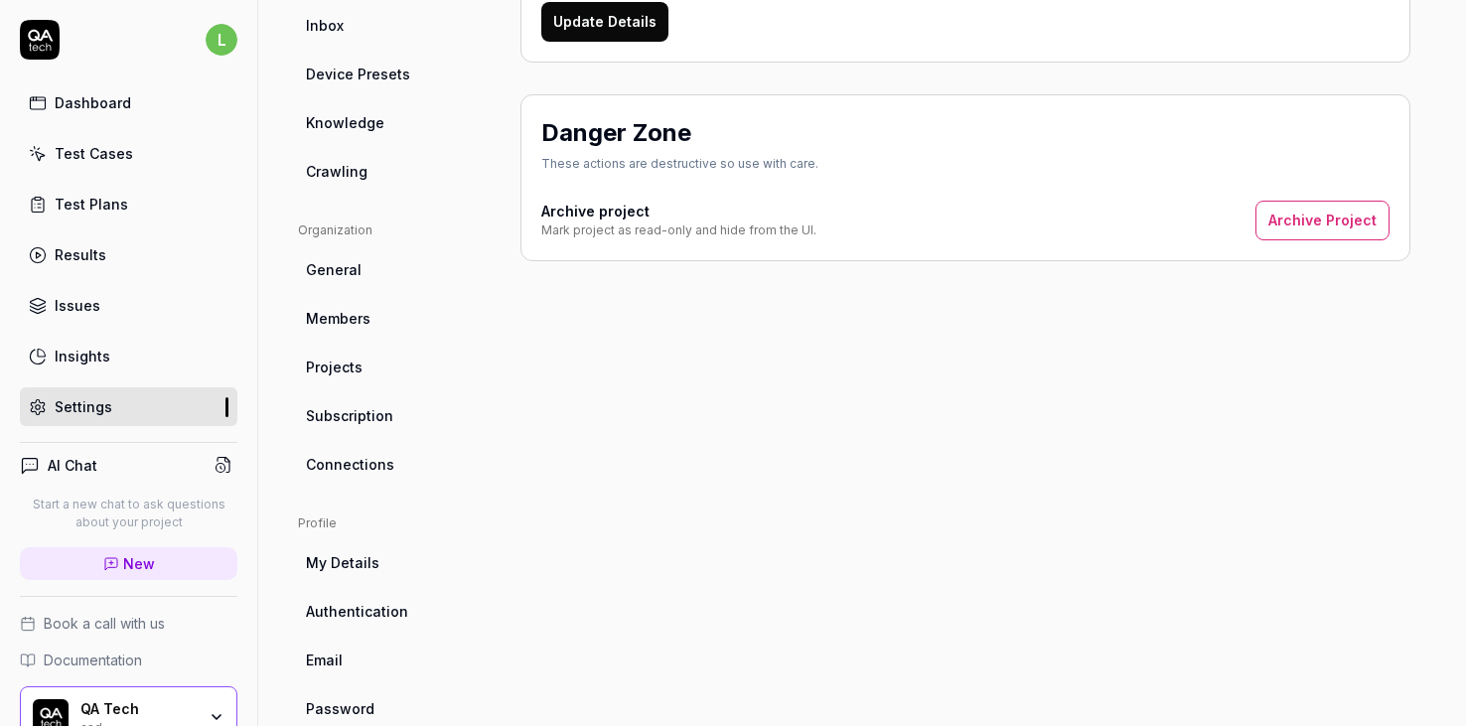
click at [1288, 230] on button "Archive Project" at bounding box center [1323, 221] width 134 height 40
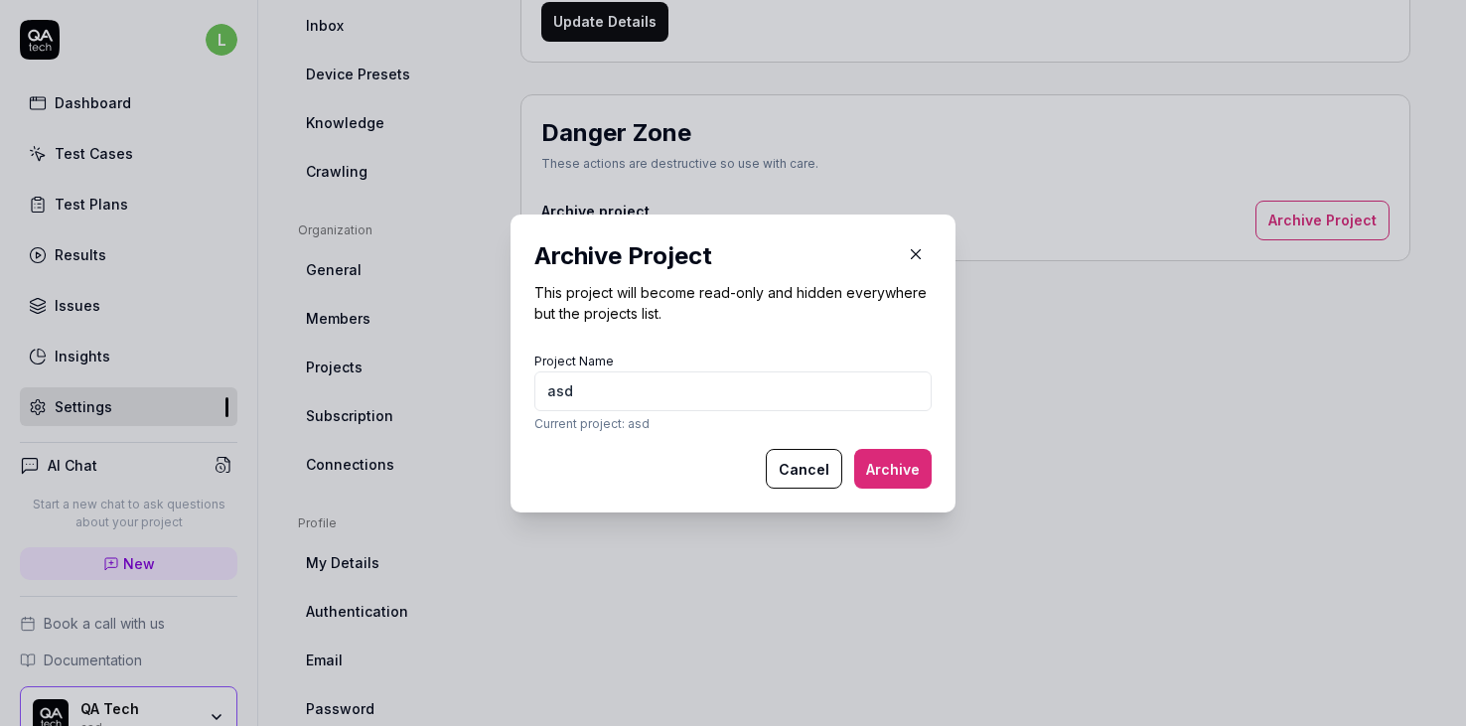
type input "asd"
click at [898, 475] on button "Archive" at bounding box center [892, 469] width 77 height 40
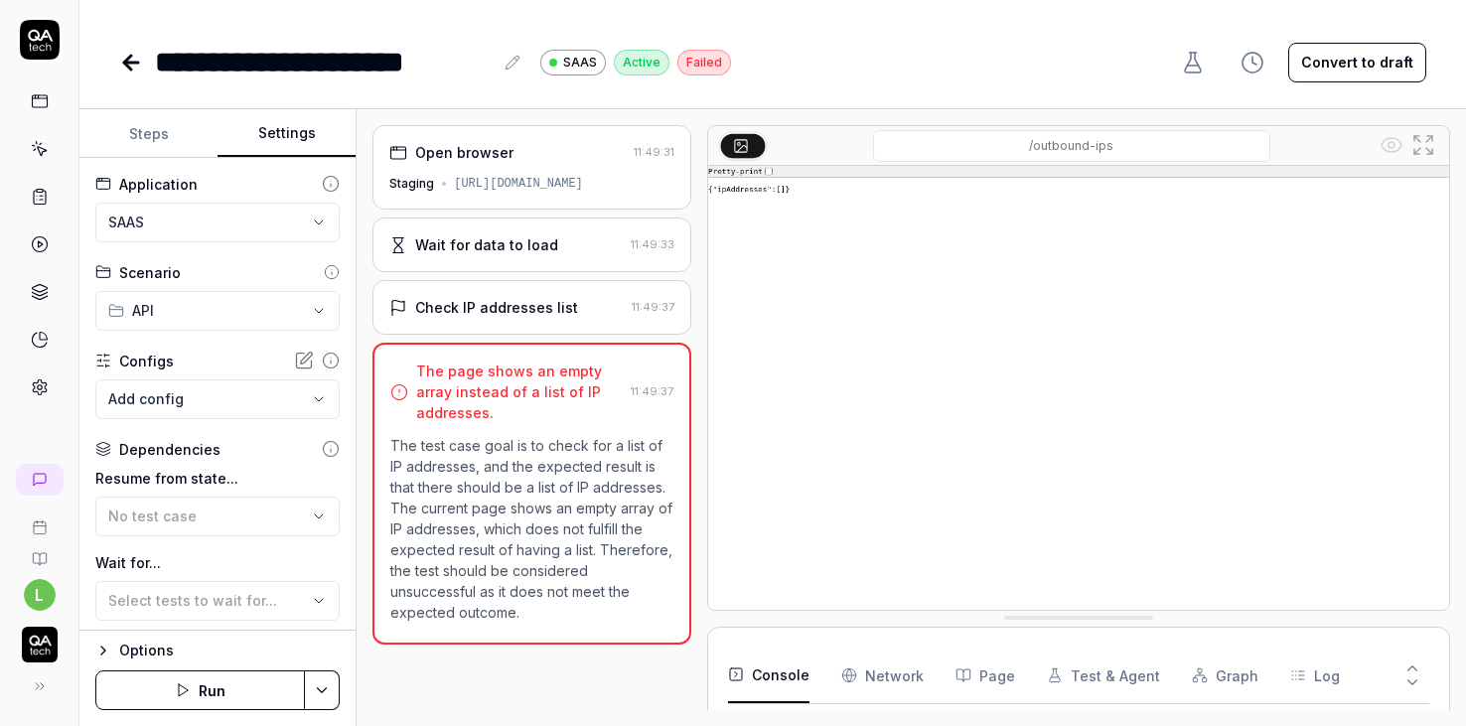
scroll to position [199, 0]
